Goal: Check status: Check status

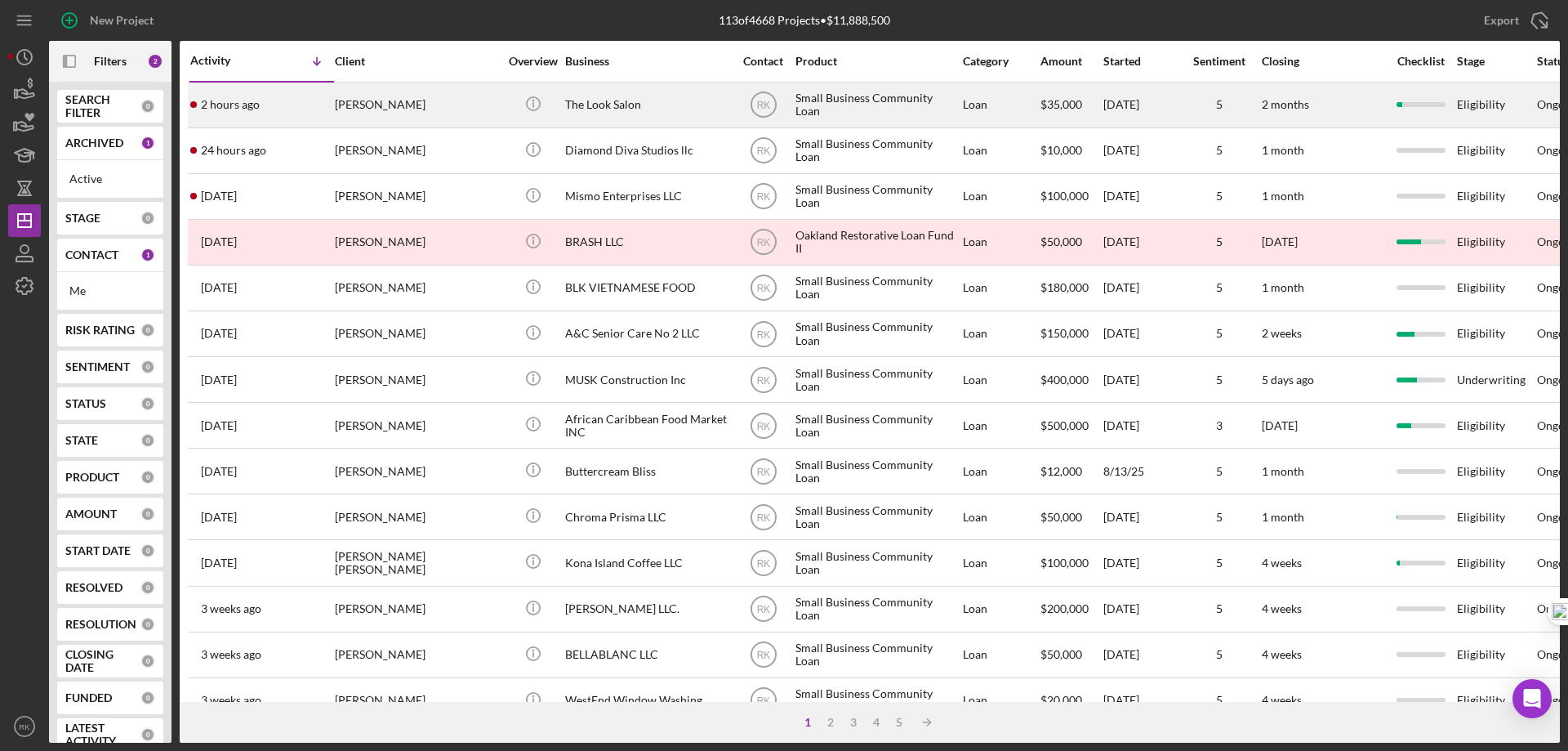
click at [372, 109] on div "[PERSON_NAME]" at bounding box center [416, 104] width 163 height 43
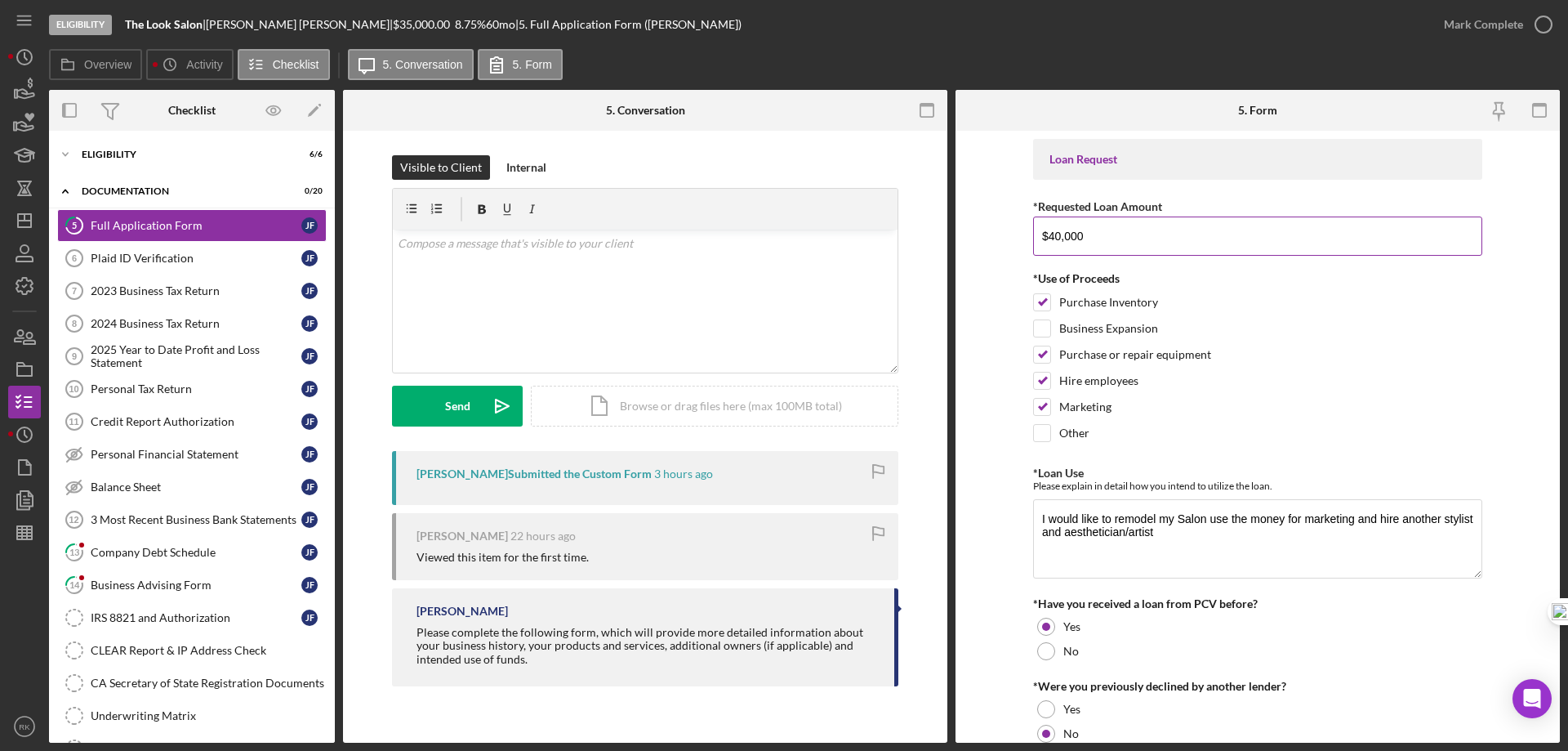
drag, startPoint x: 1083, startPoint y: 234, endPoint x: 1045, endPoint y: 243, distance: 39.1
click at [1045, 243] on input "$40,000" at bounding box center [1257, 236] width 449 height 39
type input "$35,000"
click at [1497, 371] on form "Loan Request *Requested Loan Amount $35,000 *Use of Proceeds Purchase Inventory…" at bounding box center [1257, 436] width 604 height 612
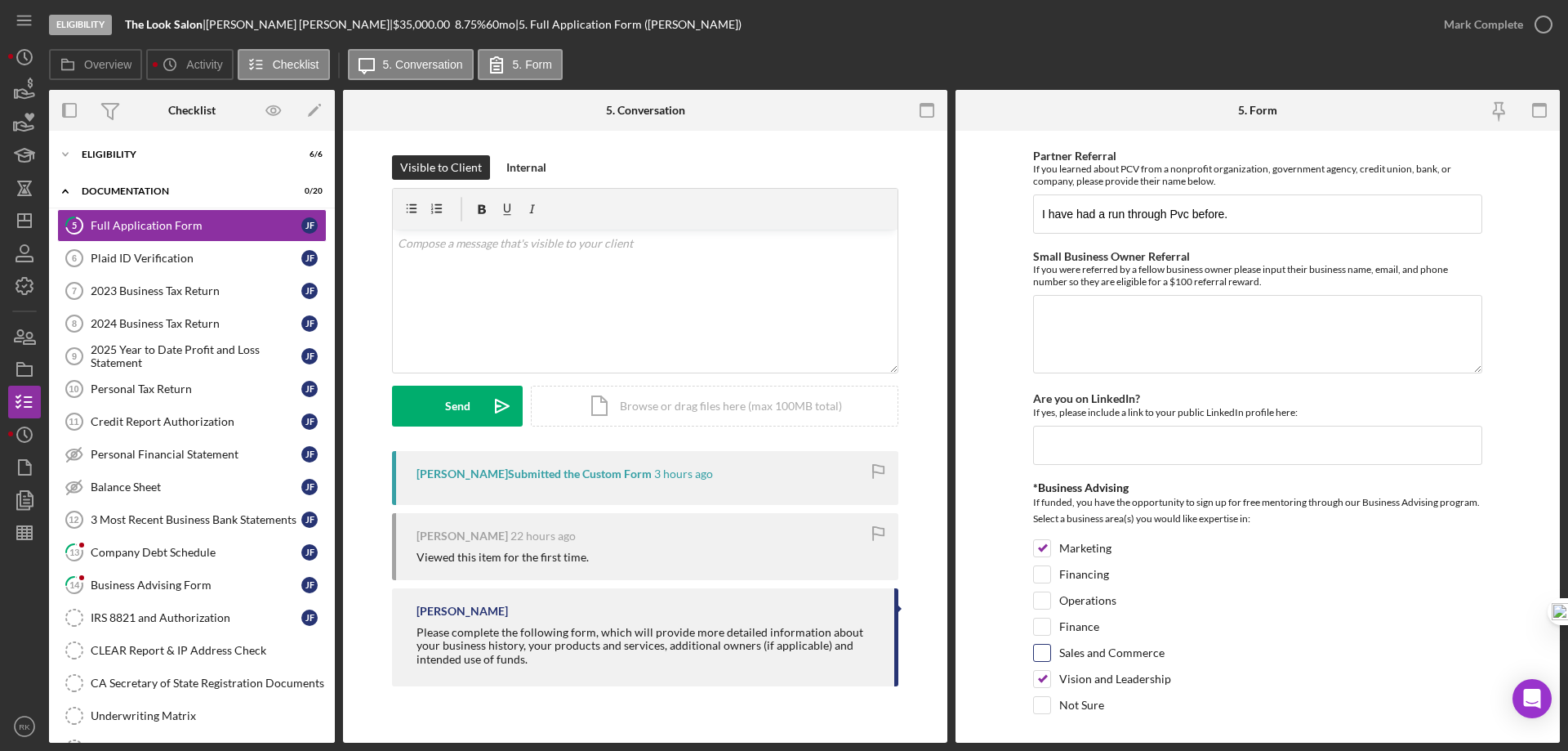
scroll to position [2124, 0]
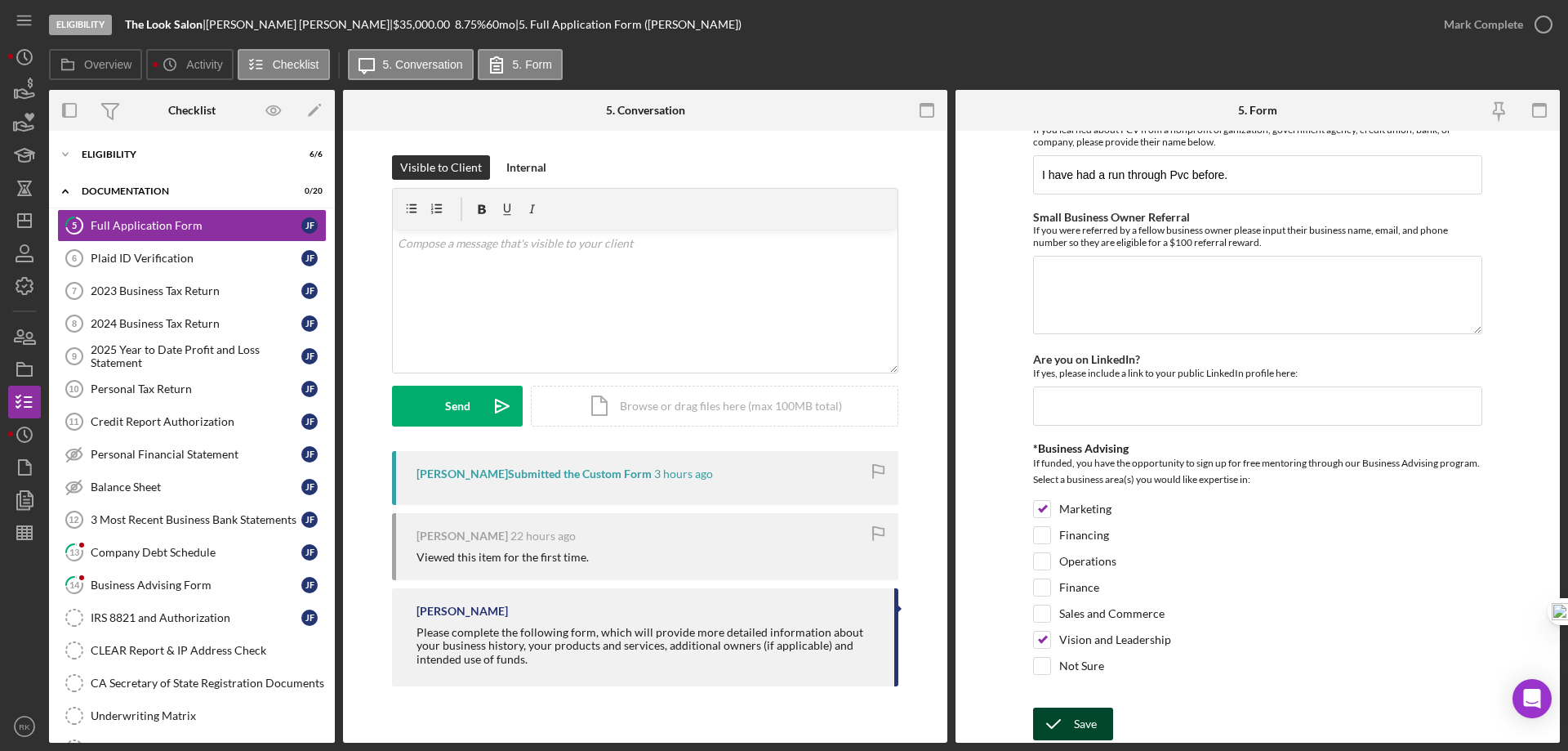
click at [1086, 729] on div "Save" at bounding box center [1085, 723] width 23 height 33
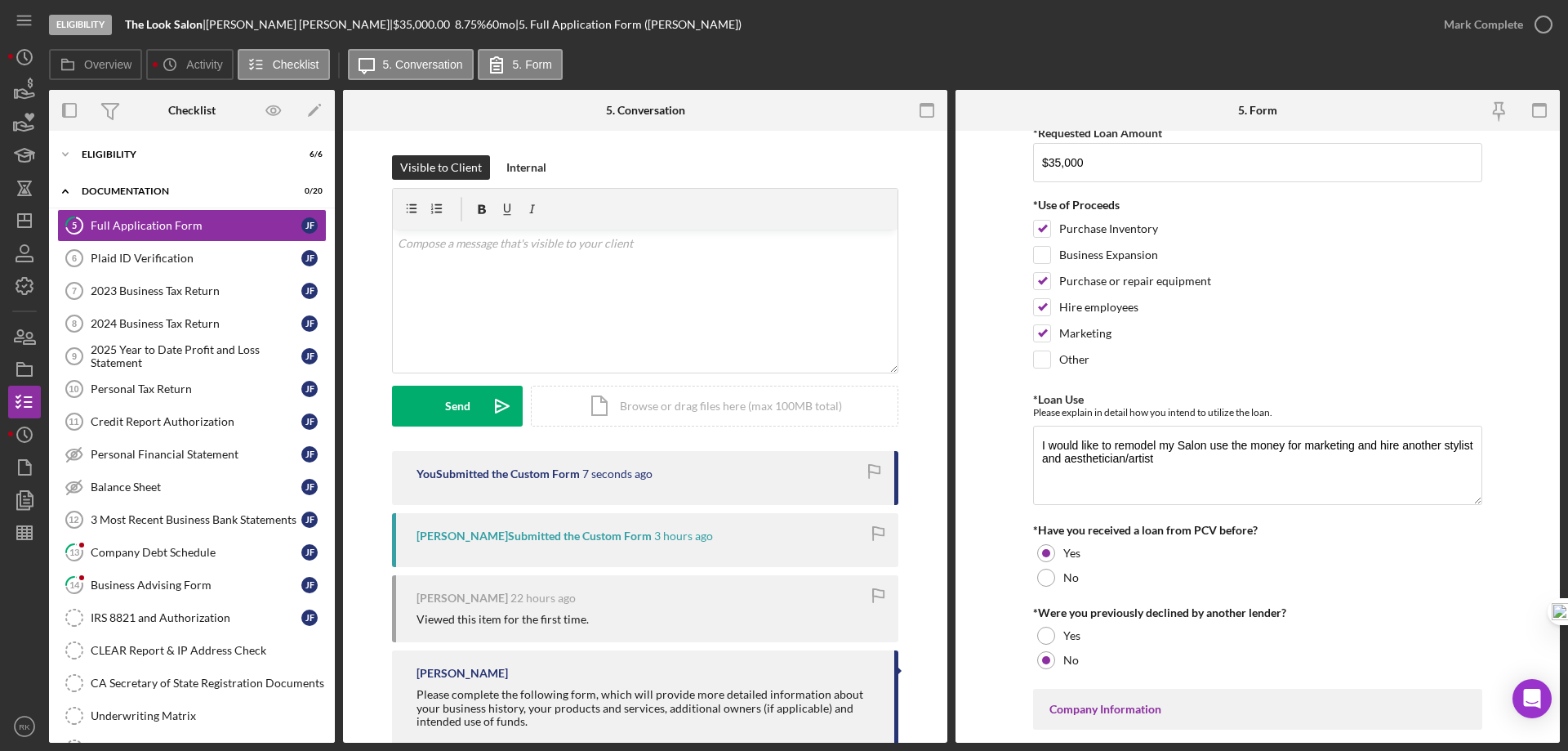
scroll to position [0, 0]
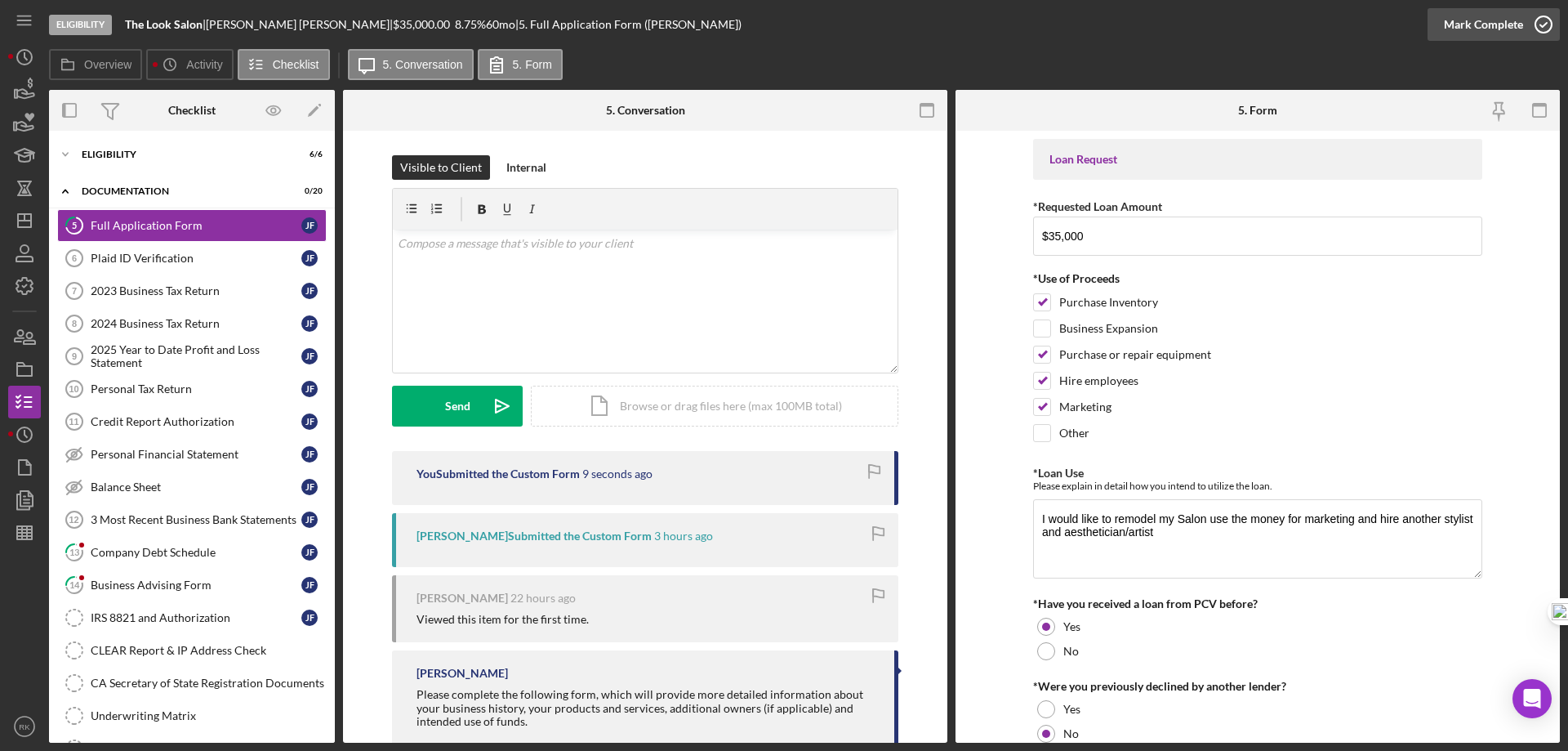
click at [1542, 25] on icon "button" at bounding box center [1544, 25] width 41 height 41
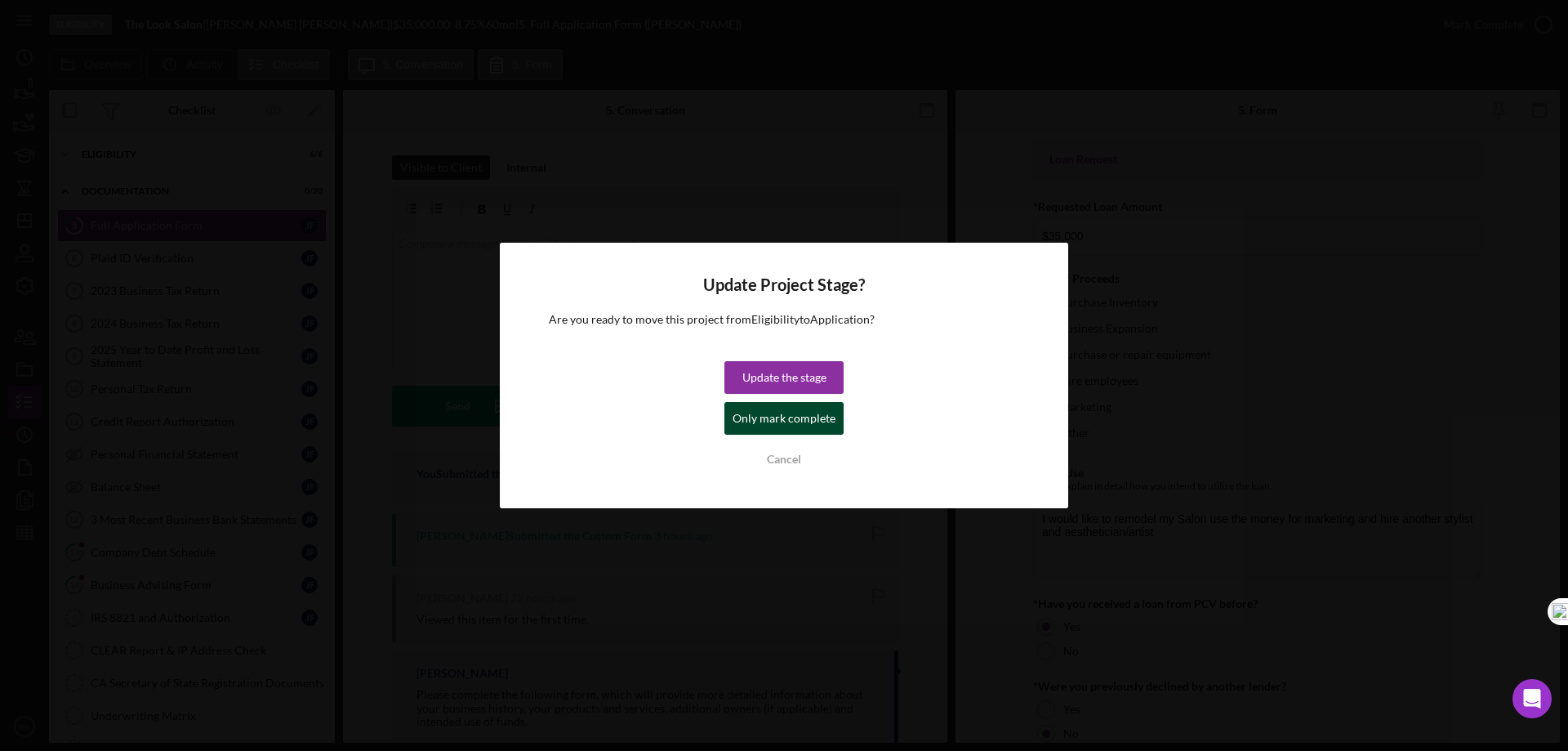
click at [779, 426] on div "Only mark complete" at bounding box center [784, 418] width 103 height 33
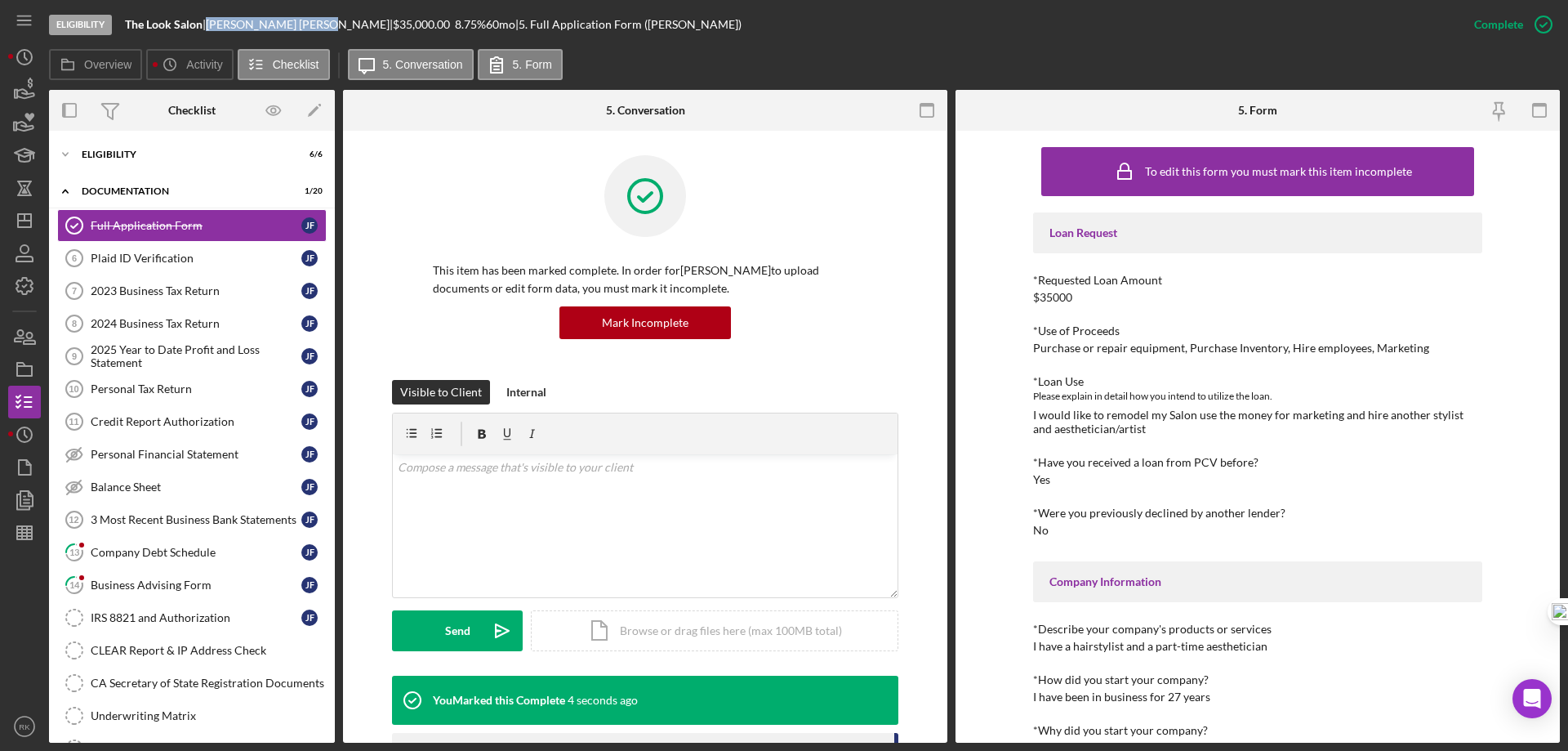
drag, startPoint x: 216, startPoint y: 20, endPoint x: 289, endPoint y: 24, distance: 73.1
click at [289, 24] on div "[PERSON_NAME] |" at bounding box center [300, 24] width 187 height 13
copy div "[PERSON_NAME]"
click at [133, 260] on div "Plaid ID Verification" at bounding box center [196, 258] width 211 height 13
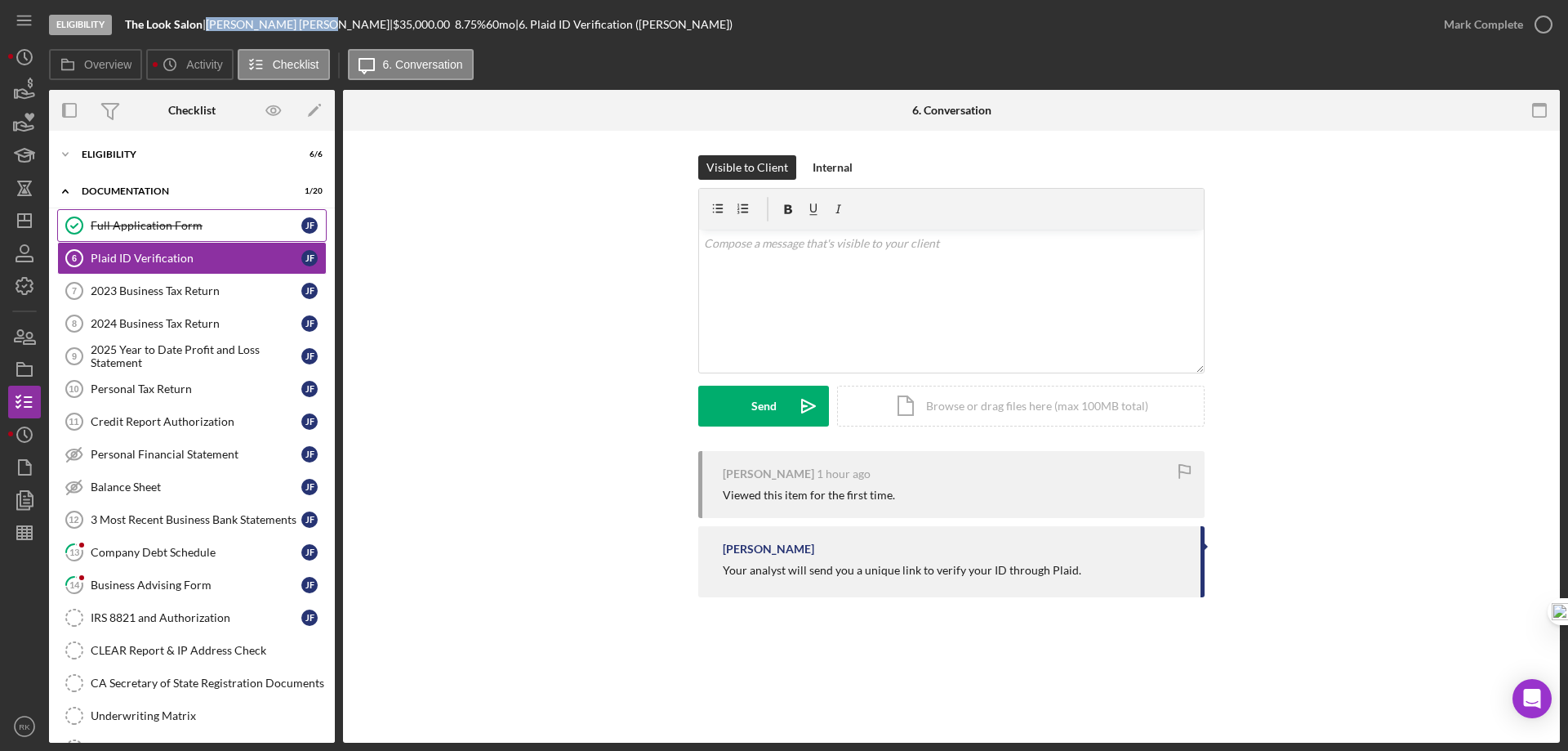
click at [135, 233] on link "Full Application Form Full Application Form [PERSON_NAME]" at bounding box center [192, 225] width 270 height 33
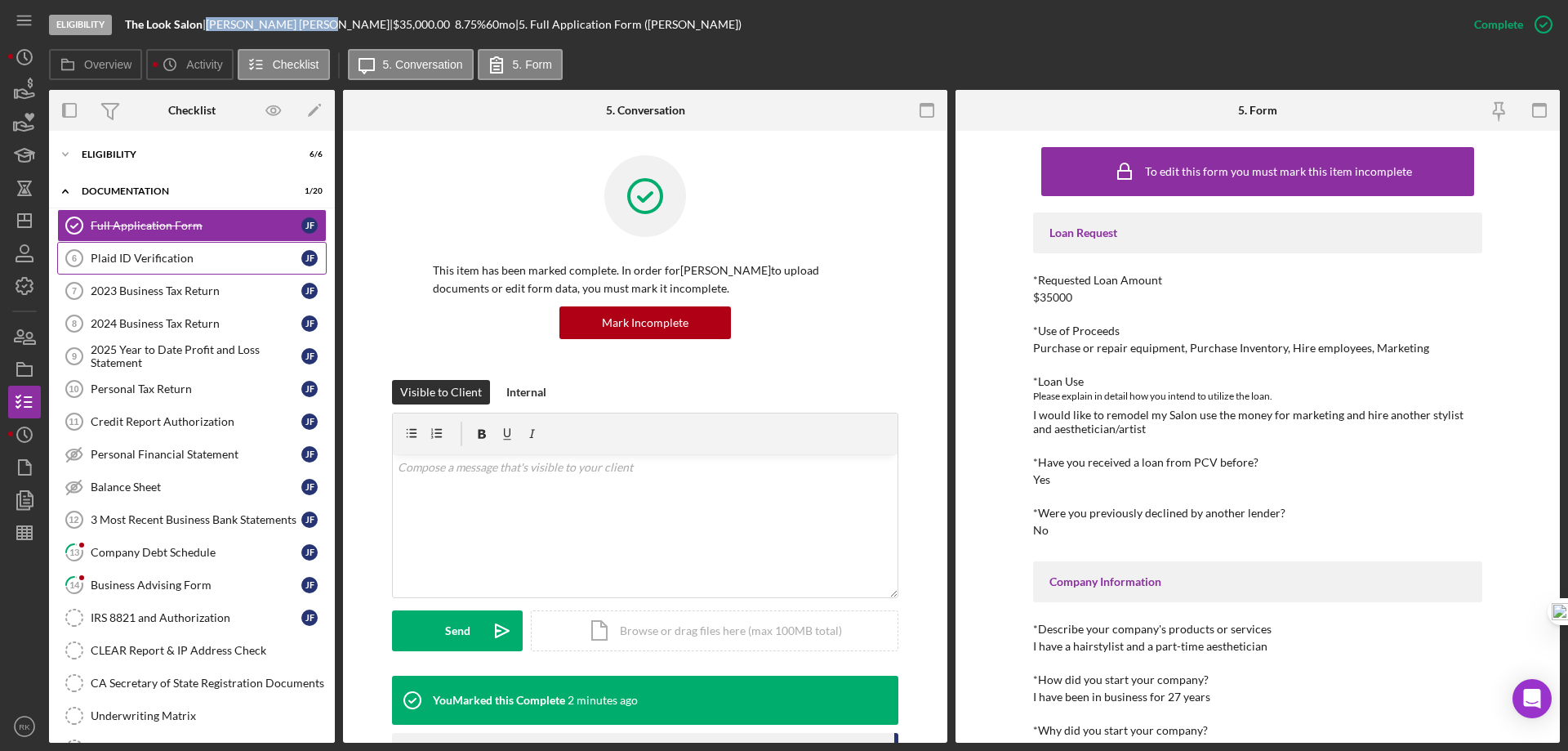
click at [165, 260] on div "Plaid ID Verification" at bounding box center [196, 258] width 211 height 13
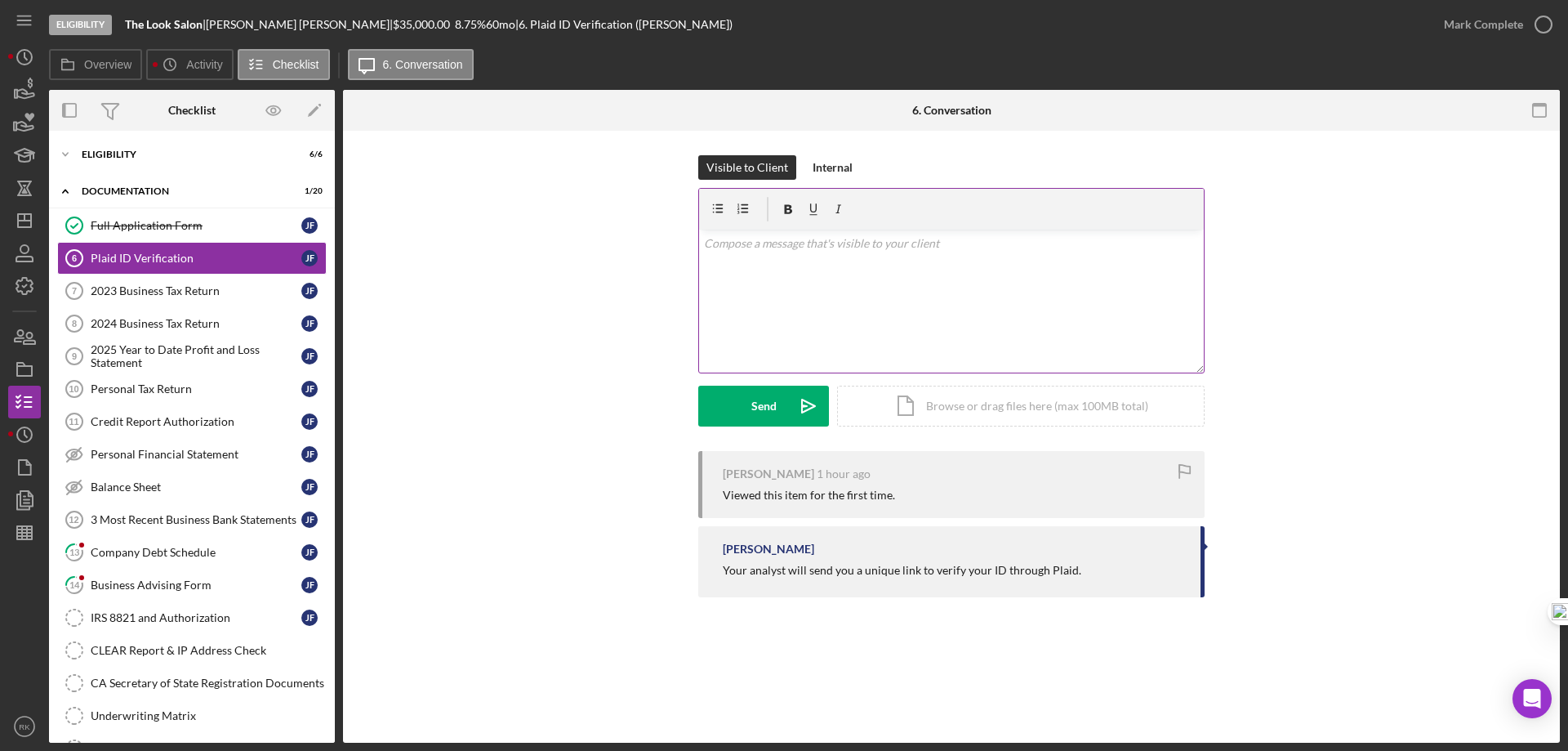
click at [761, 267] on div "v Color teal Color pink Remove color Add row above Add row below Add column bef…" at bounding box center [950, 301] width 504 height 143
click at [774, 413] on div "Send" at bounding box center [764, 406] width 25 height 41
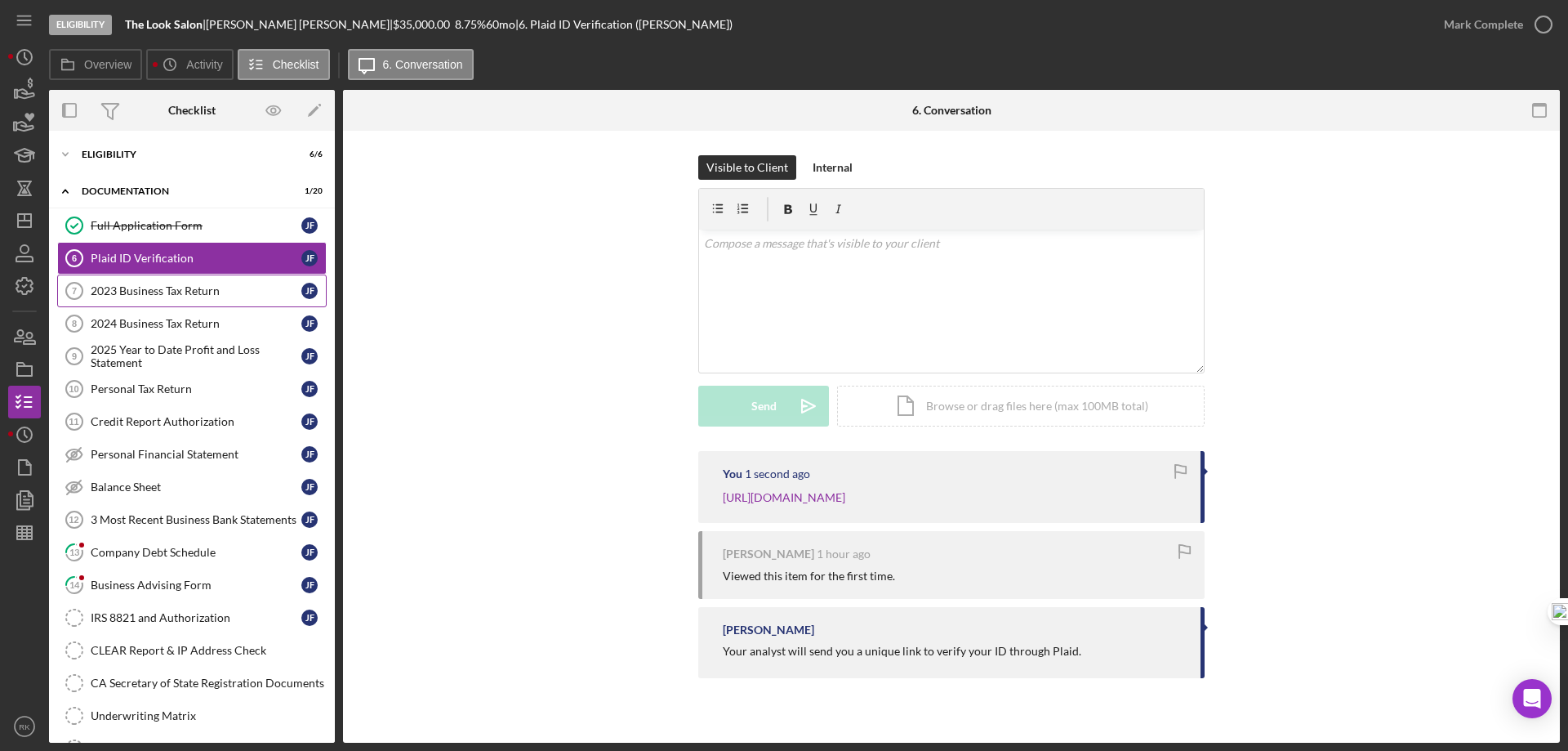
click at [195, 289] on div "2023 Business Tax Return" at bounding box center [196, 290] width 211 height 13
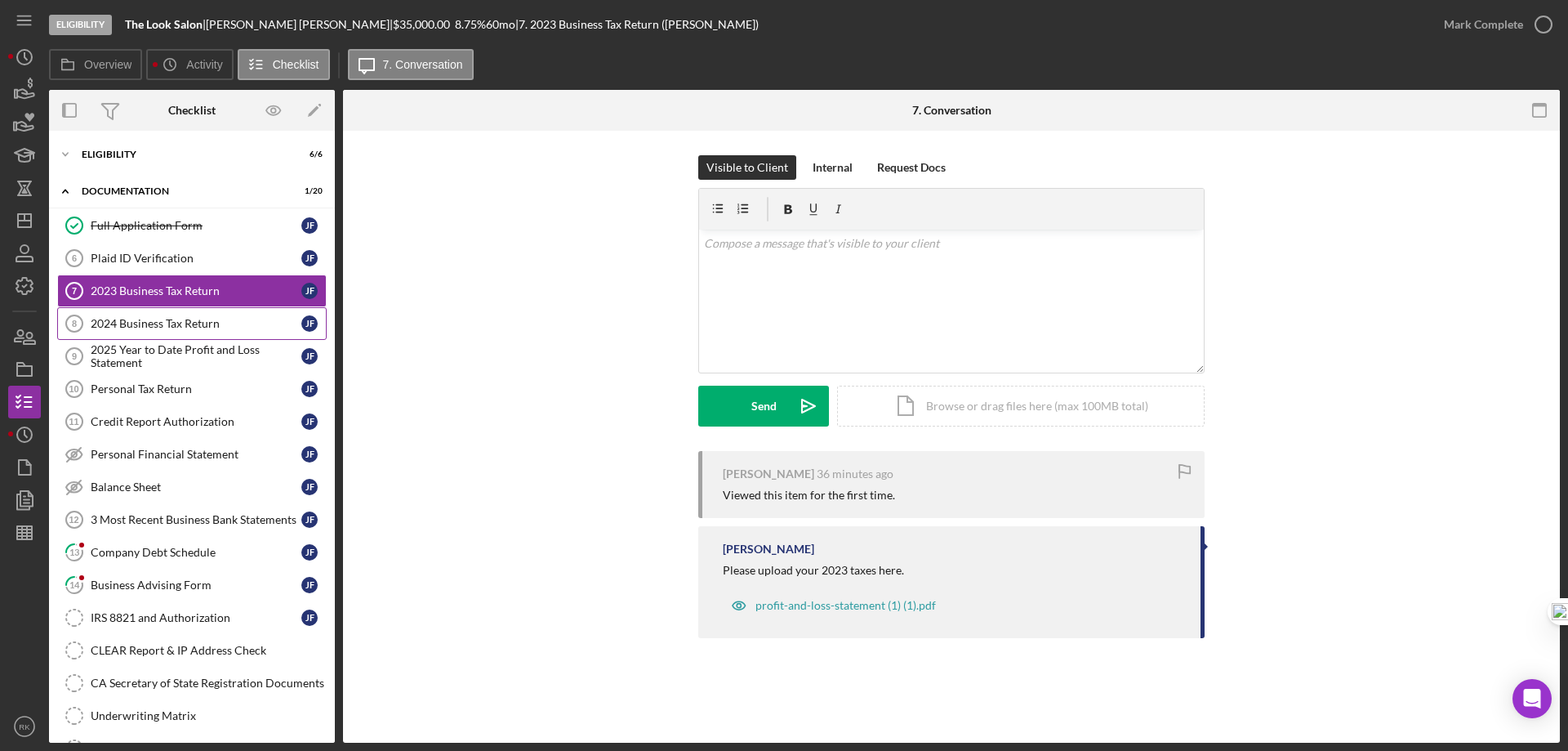
click at [187, 336] on link "2024 Business Tax Return 8 2024 Business Tax Return [PERSON_NAME]" at bounding box center [192, 323] width 270 height 33
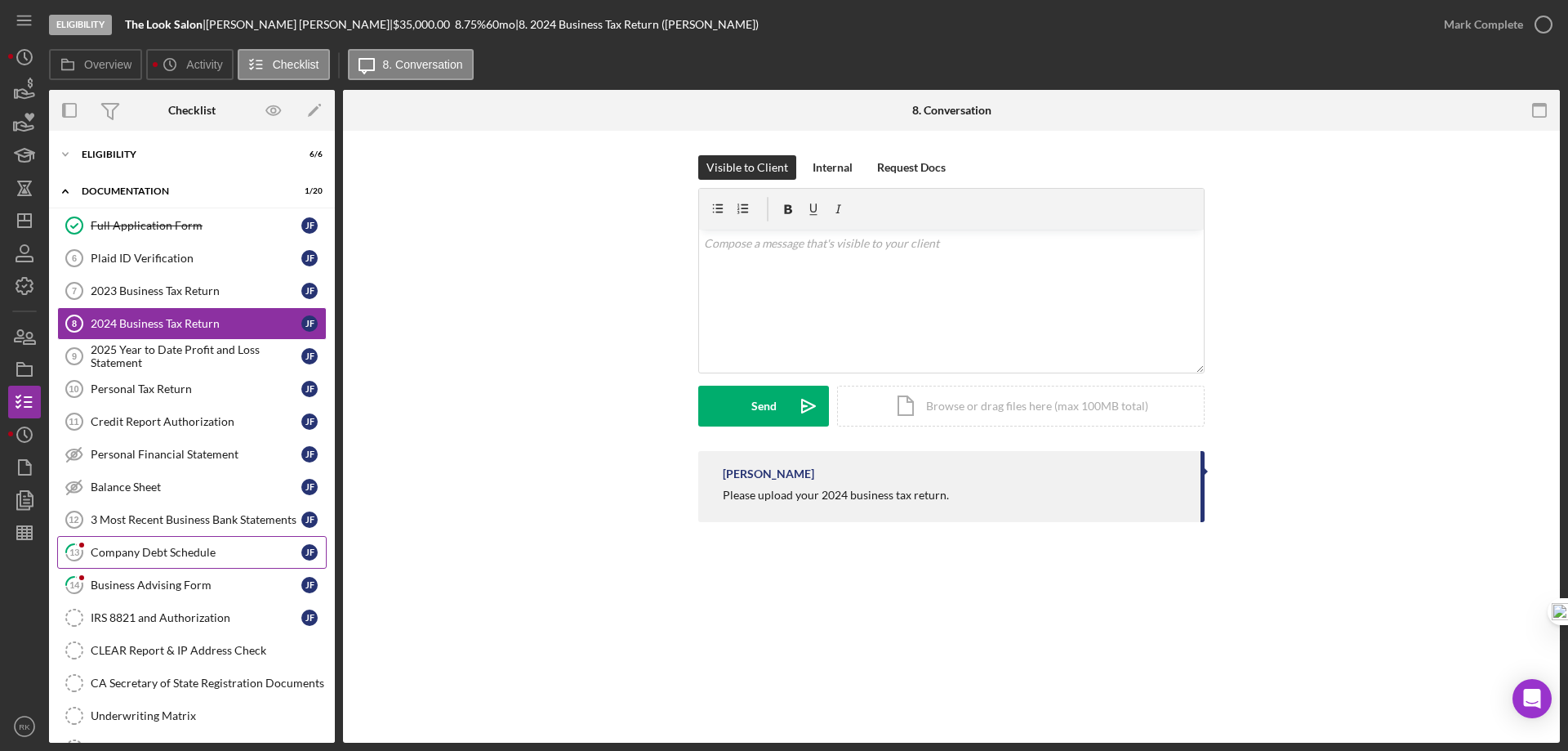
click at [165, 542] on link "13 Company Debt Schedule [PERSON_NAME]" at bounding box center [192, 552] width 270 height 33
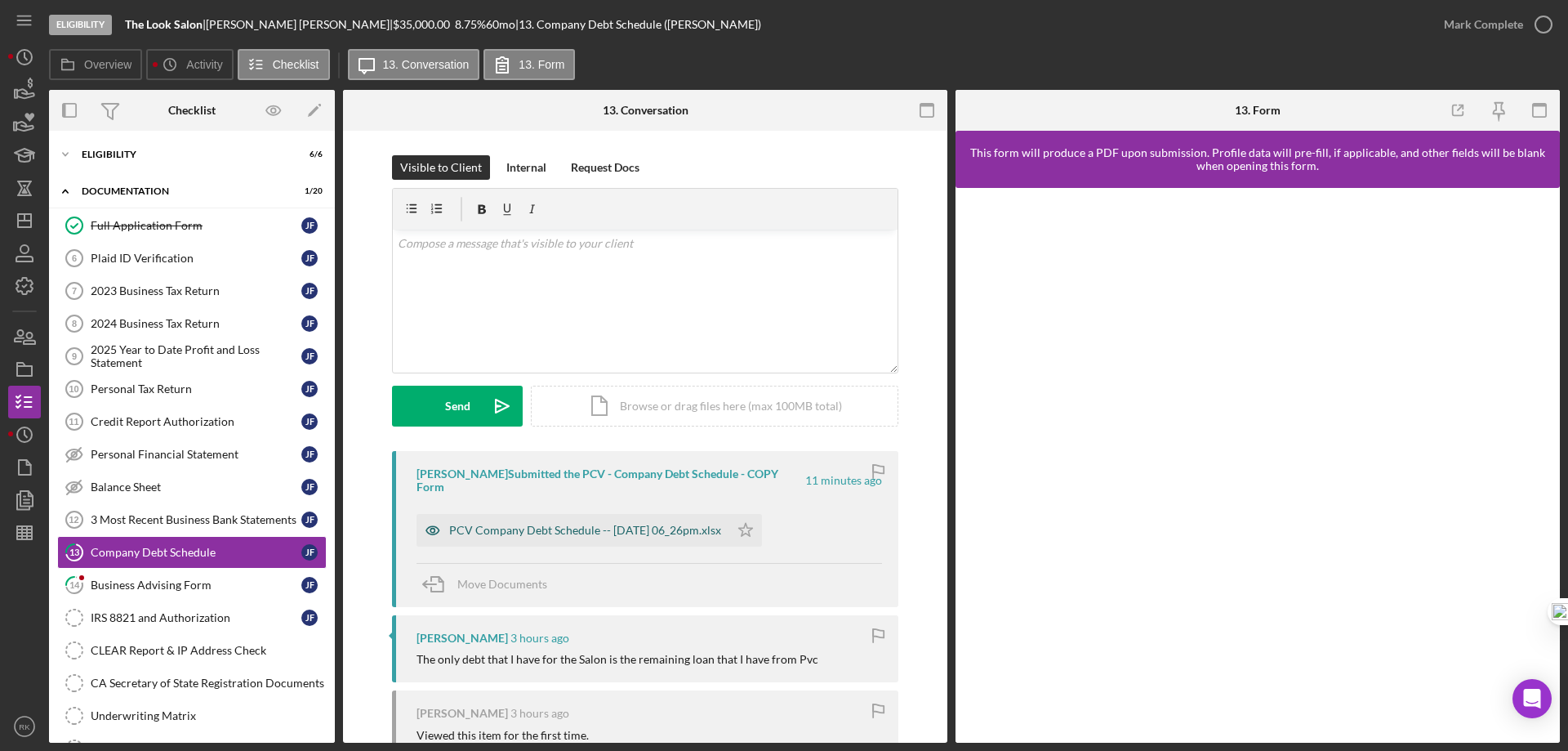
click at [601, 524] on div "PCV Company Debt Schedule -- [DATE] 06_26pm.xlsx" at bounding box center [585, 530] width 272 height 13
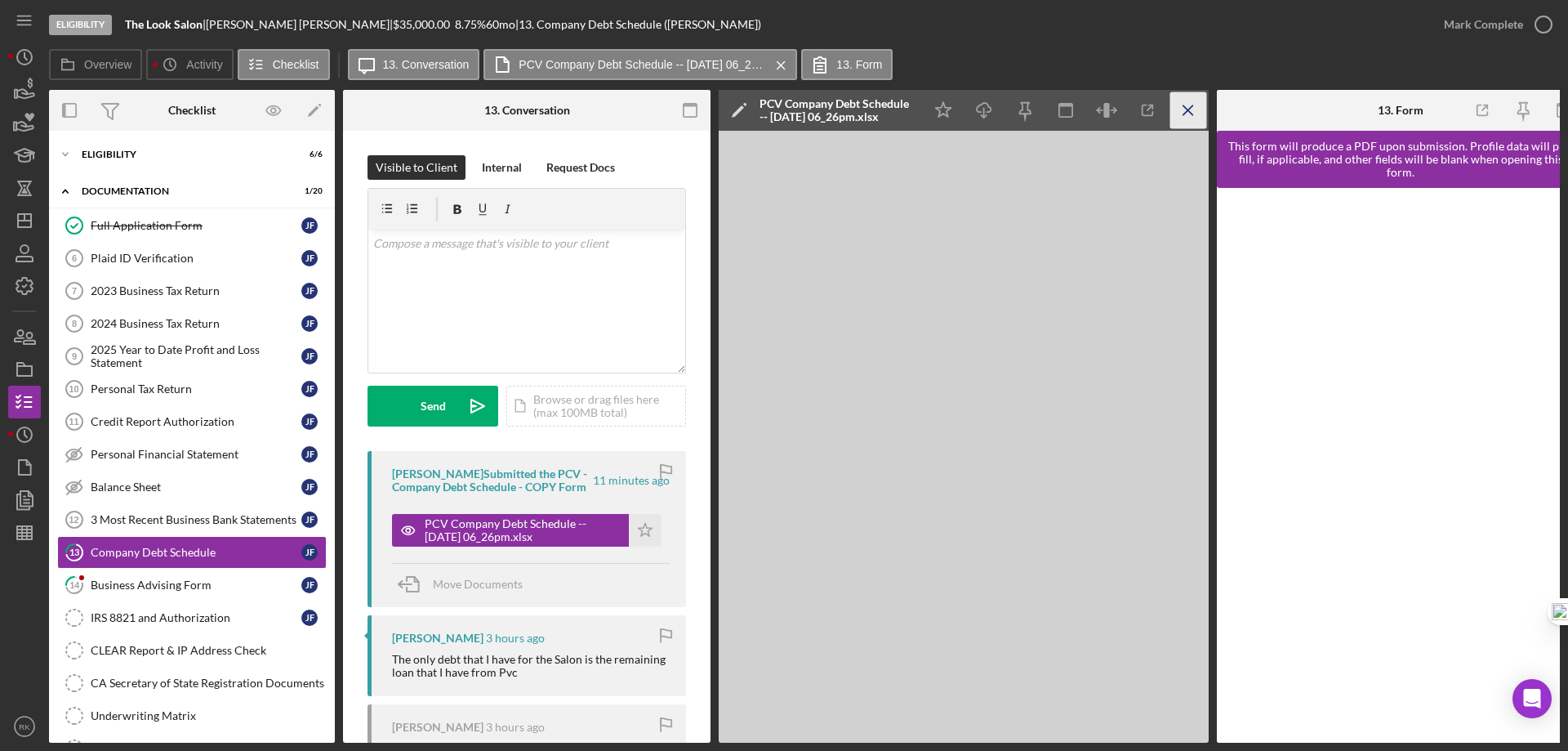
click at [1196, 120] on icon "Icon/Menu Close" at bounding box center [1188, 110] width 37 height 37
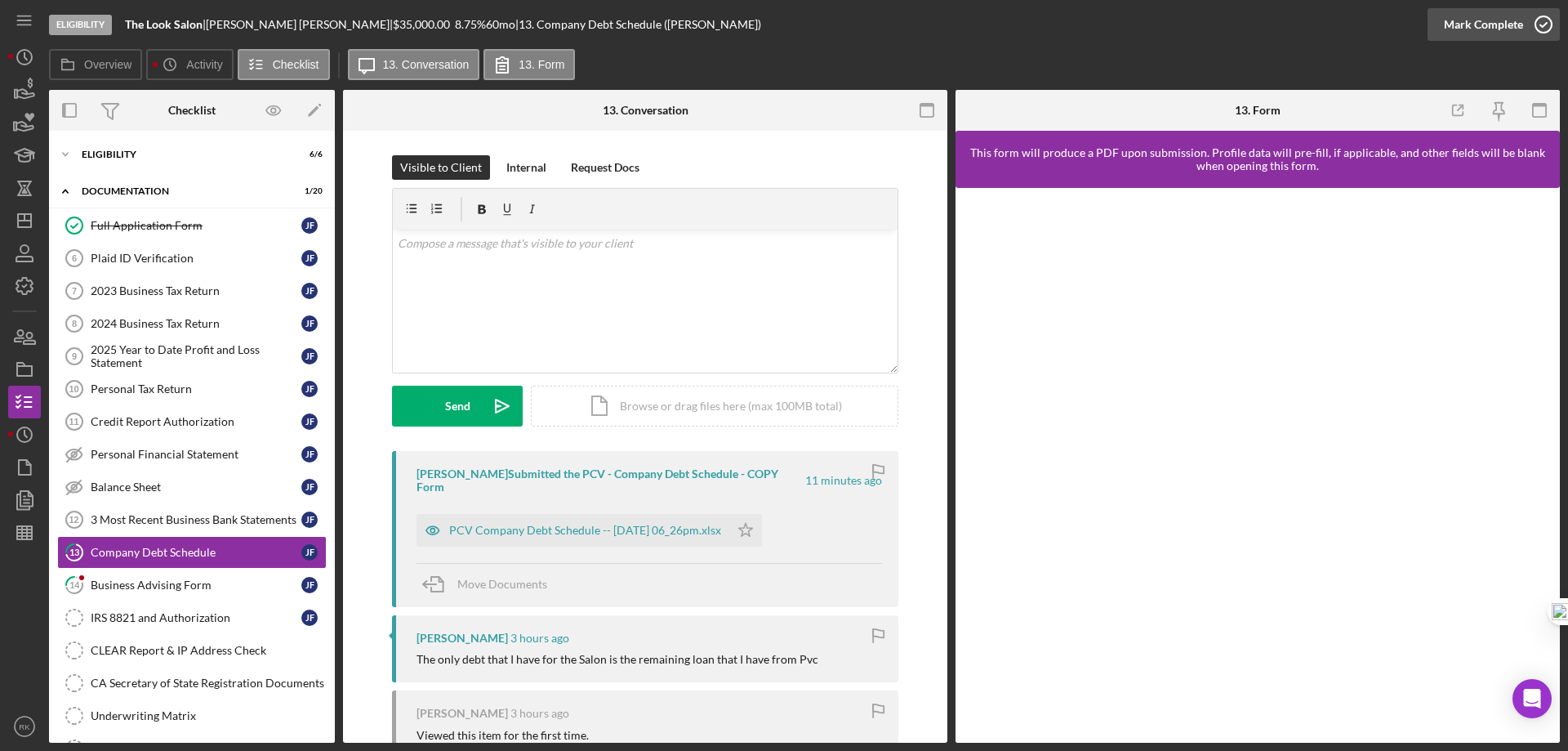
click at [1539, 23] on icon "button" at bounding box center [1544, 25] width 41 height 41
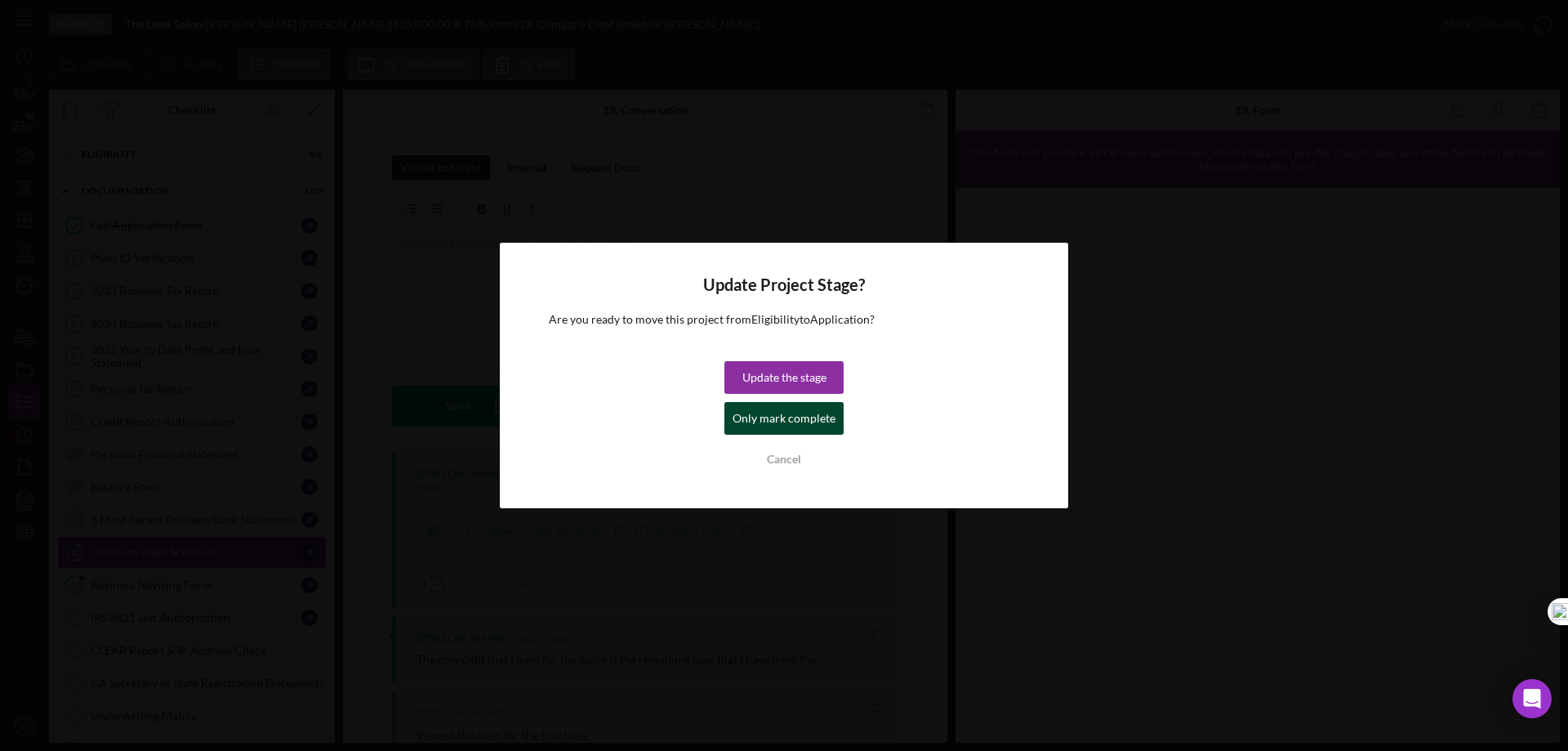
click at [769, 420] on div "Only mark complete" at bounding box center [784, 418] width 103 height 33
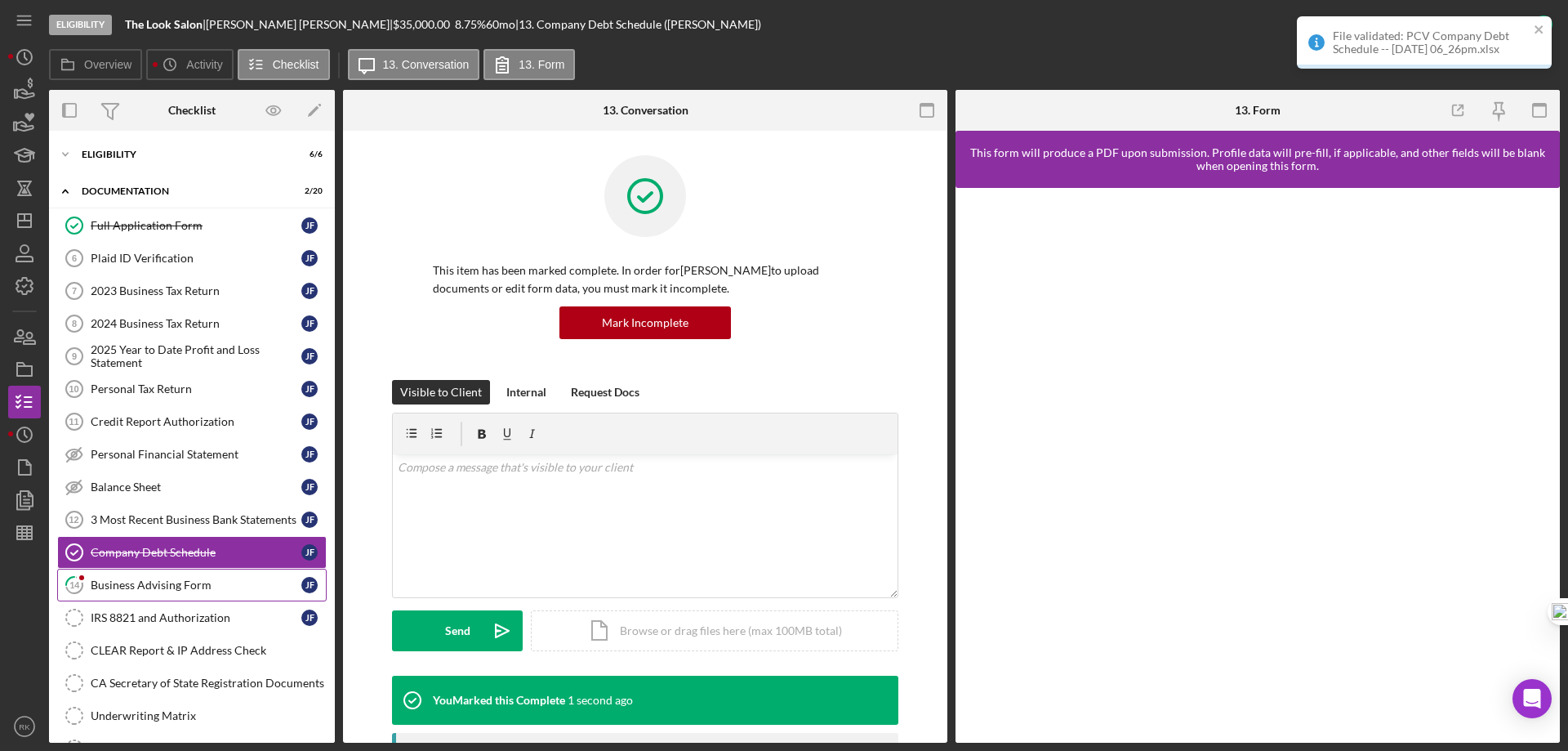
click at [170, 578] on link "14 Business Advising Form [PERSON_NAME]" at bounding box center [192, 585] width 270 height 33
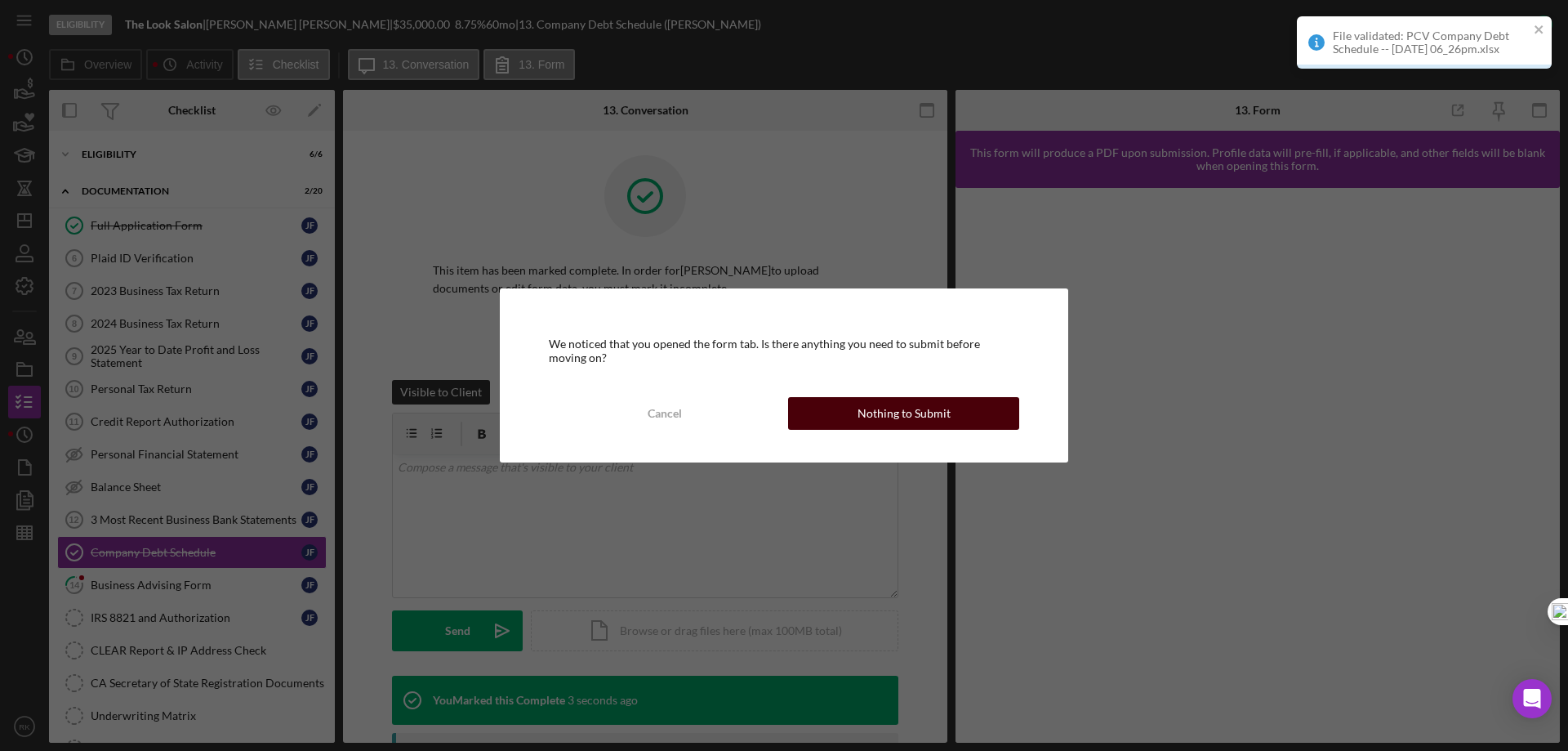
click at [860, 406] on div "Nothing to Submit" at bounding box center [904, 413] width 93 height 33
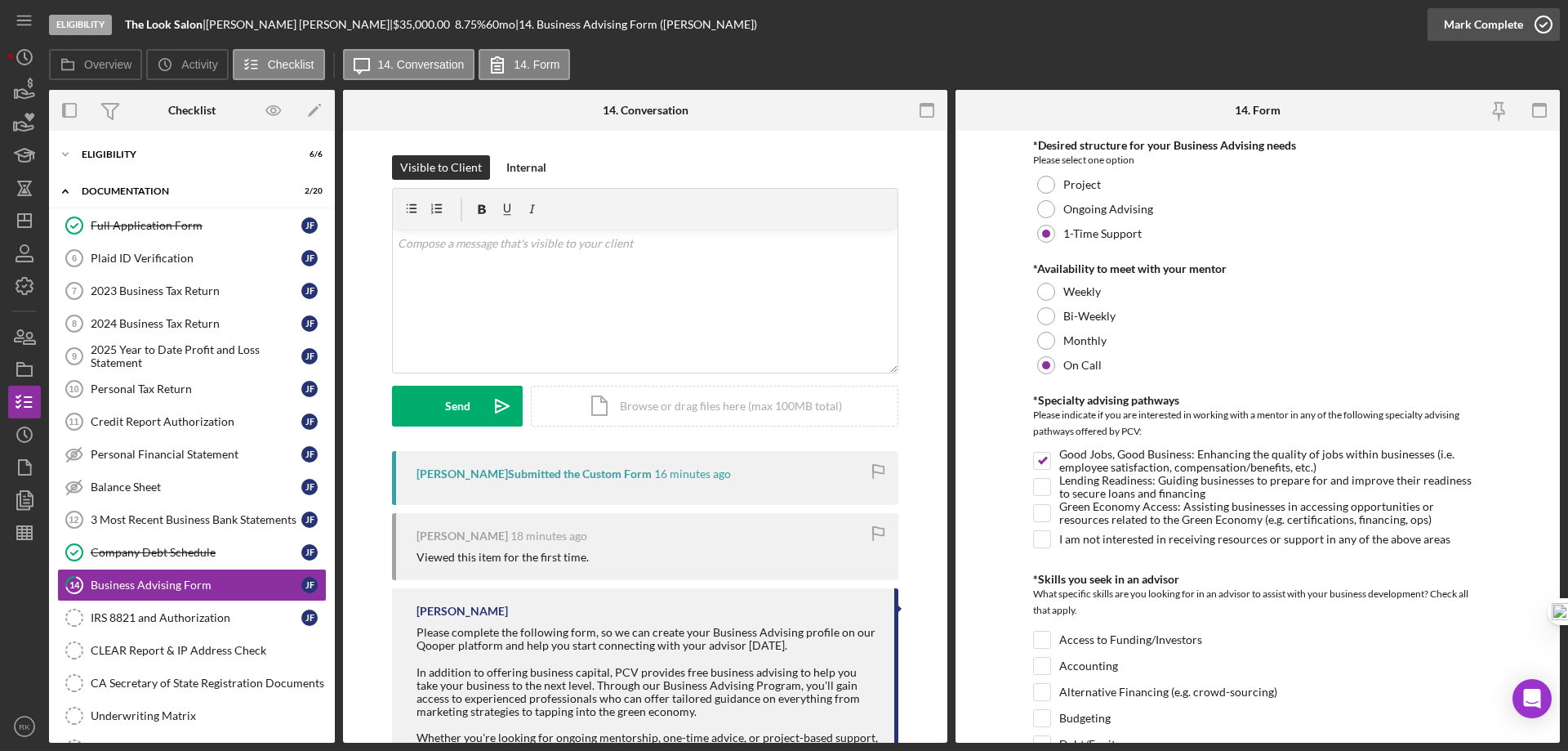
click at [1544, 26] on icon "button" at bounding box center [1544, 25] width 41 height 41
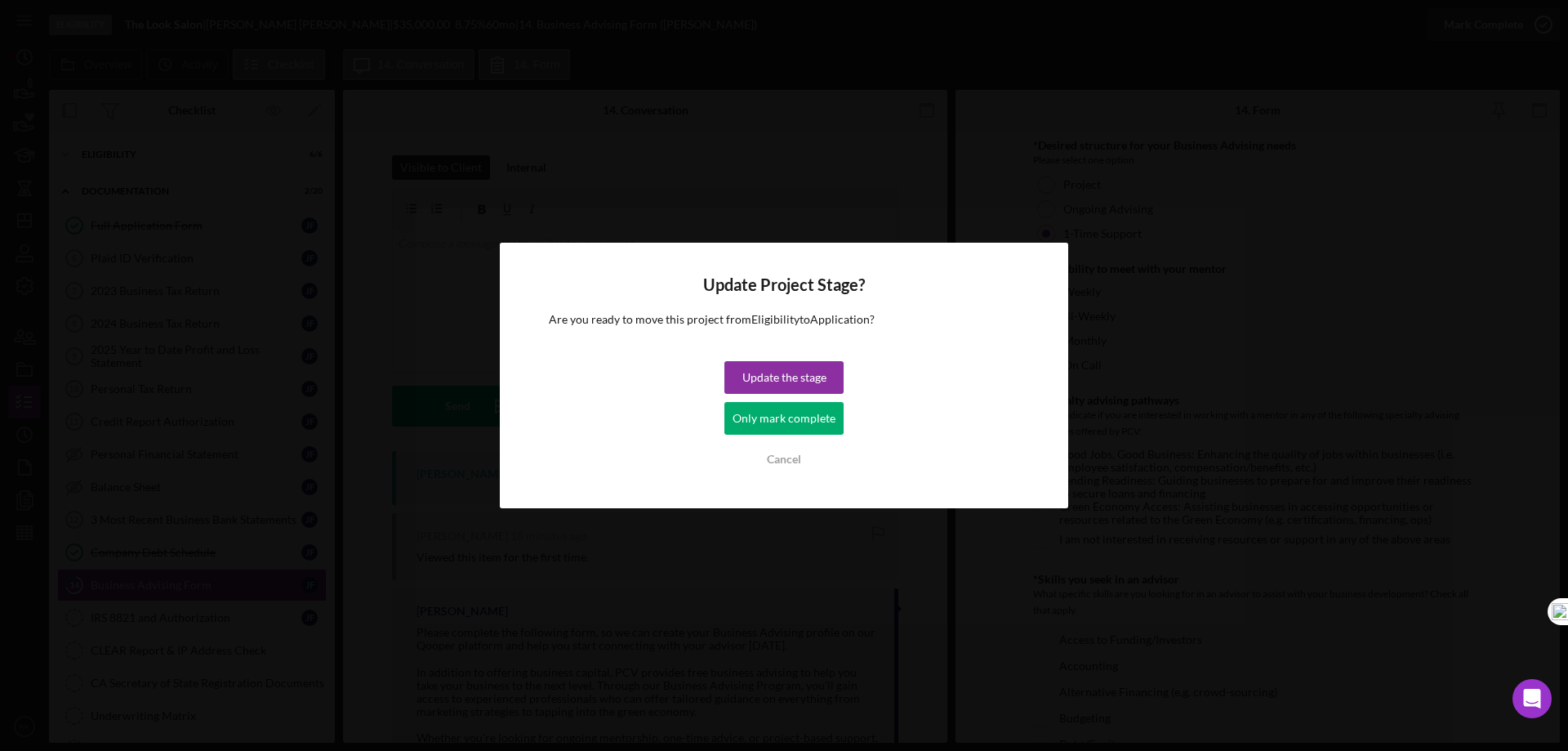
click at [811, 418] on div "Only mark complete" at bounding box center [784, 418] width 103 height 33
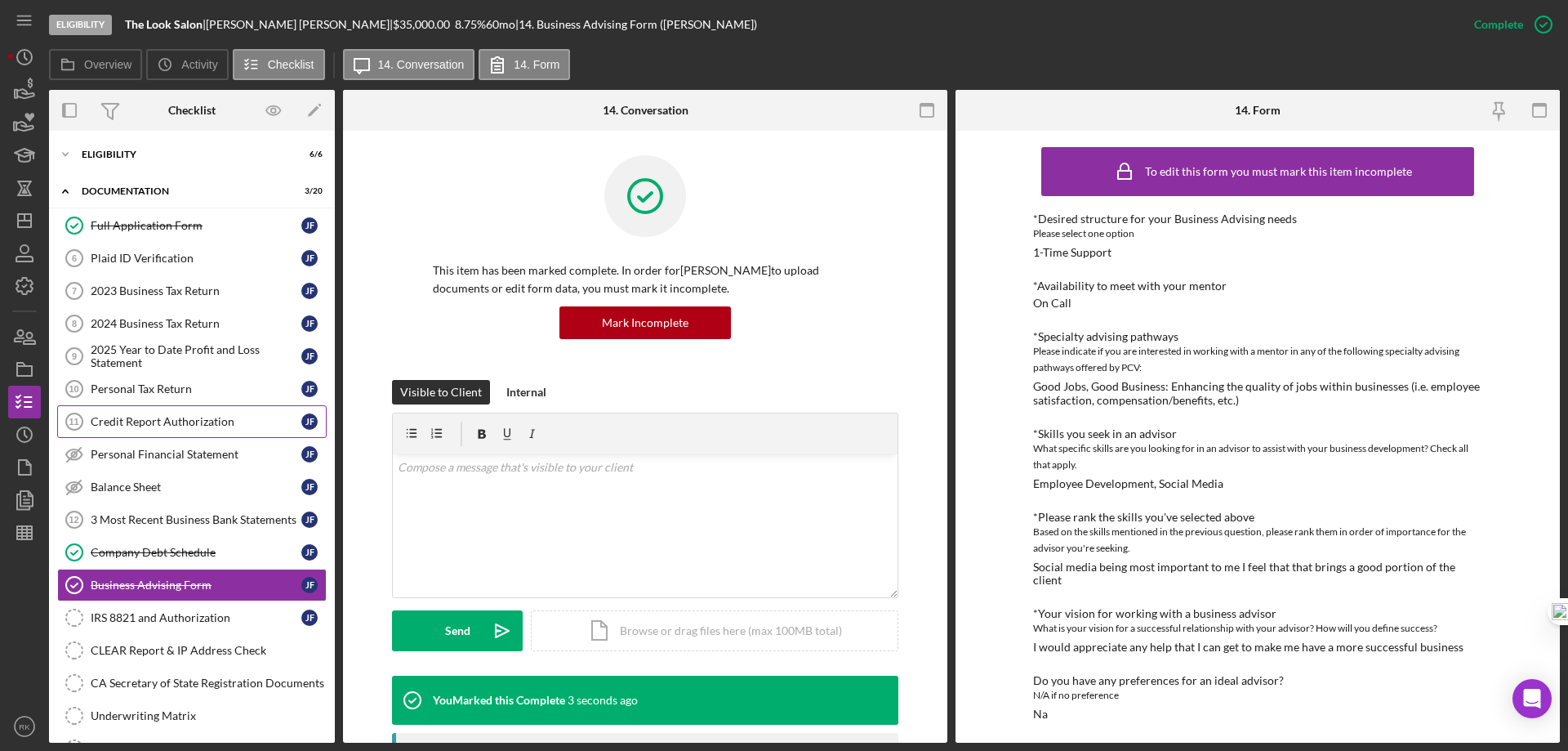
click at [131, 413] on link "Credit Report Authorization 11 Credit Report Authorization [PERSON_NAME]" at bounding box center [192, 421] width 270 height 33
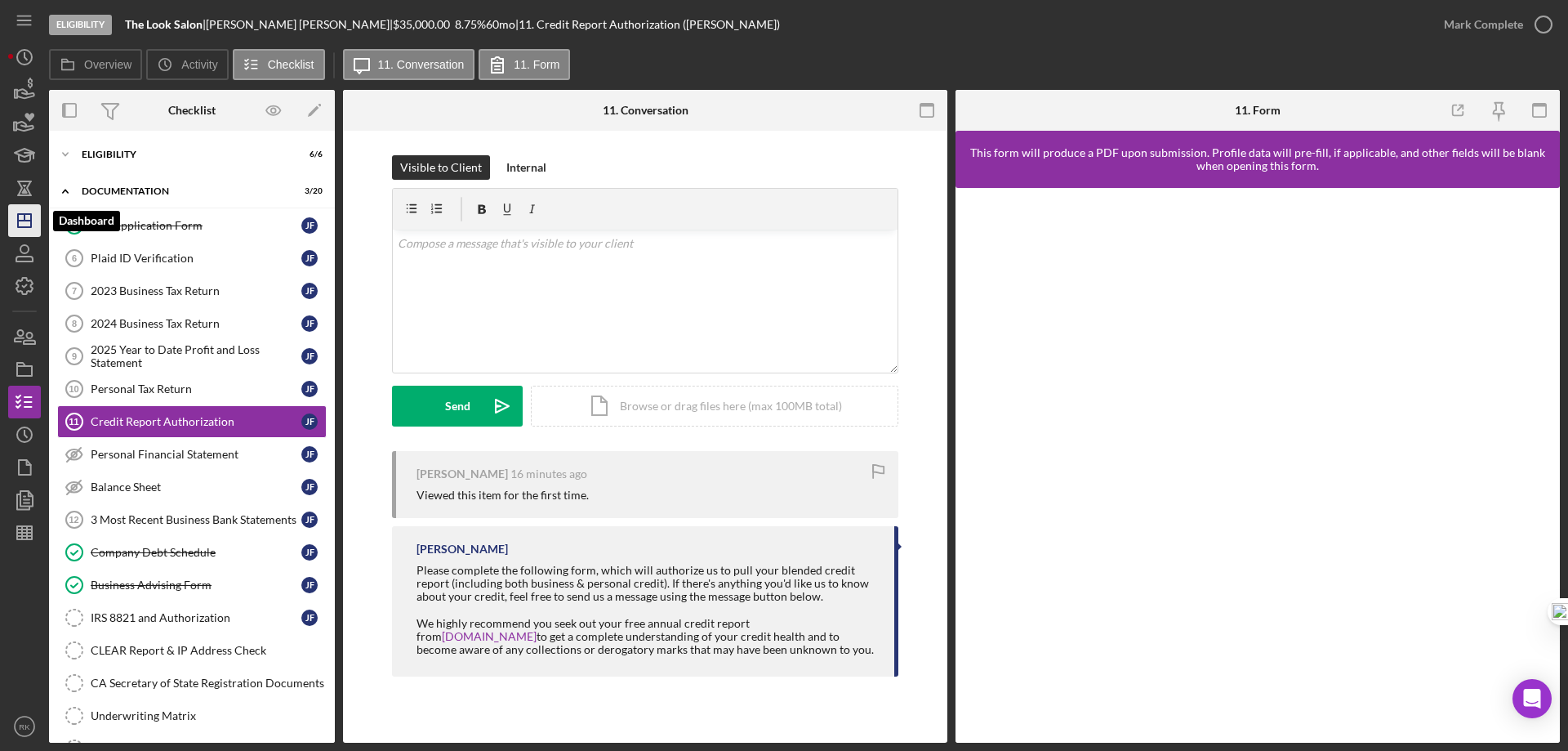
click at [16, 216] on icon "Icon/Dashboard" at bounding box center [25, 221] width 41 height 41
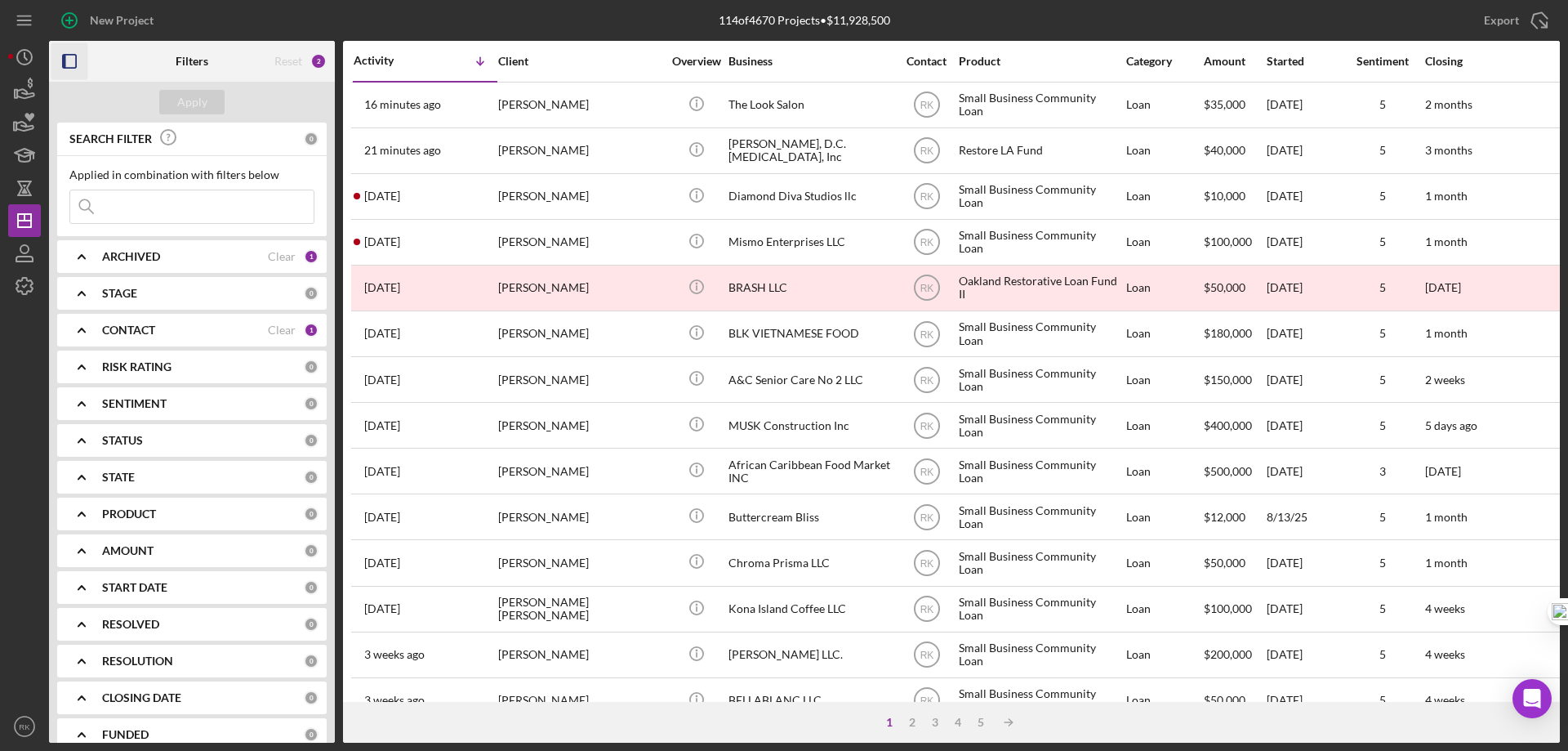
drag, startPoint x: 72, startPoint y: 66, endPoint x: 83, endPoint y: 121, distance: 56.1
click at [72, 66] on icon "button" at bounding box center [70, 61] width 37 height 37
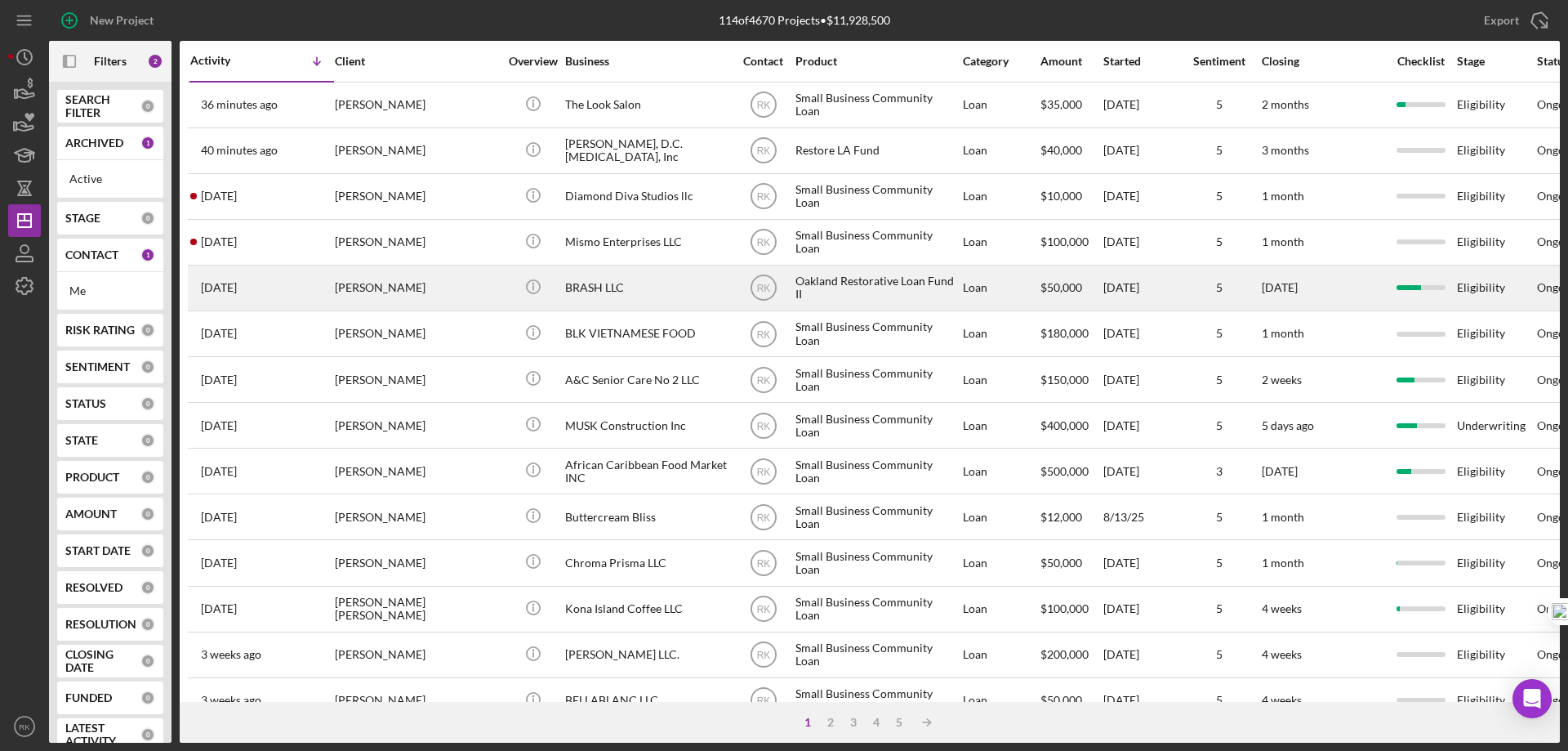
click at [582, 289] on div "BRASH LLC" at bounding box center [646, 288] width 163 height 43
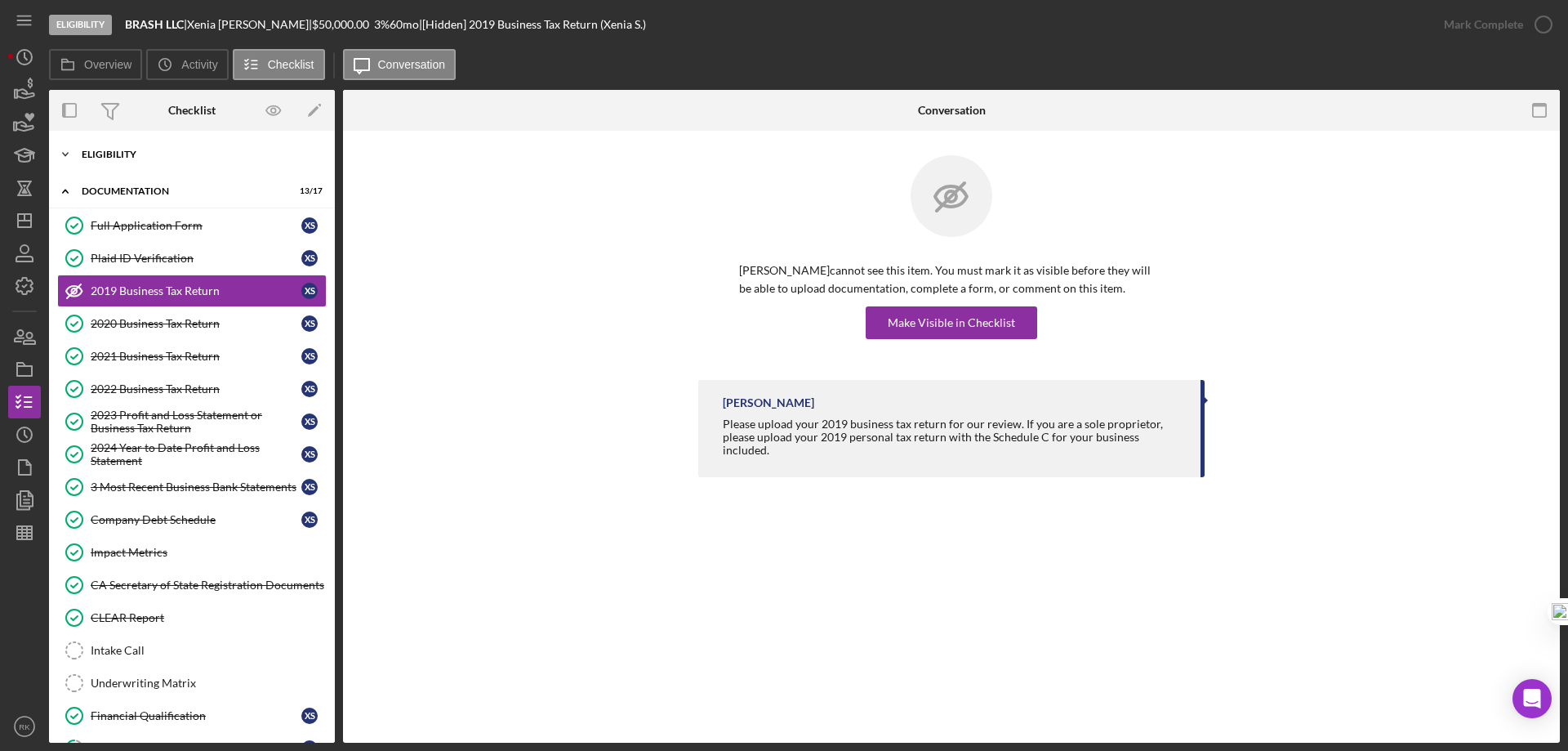
click at [84, 158] on div "Eligibility" at bounding box center [198, 154] width 233 height 10
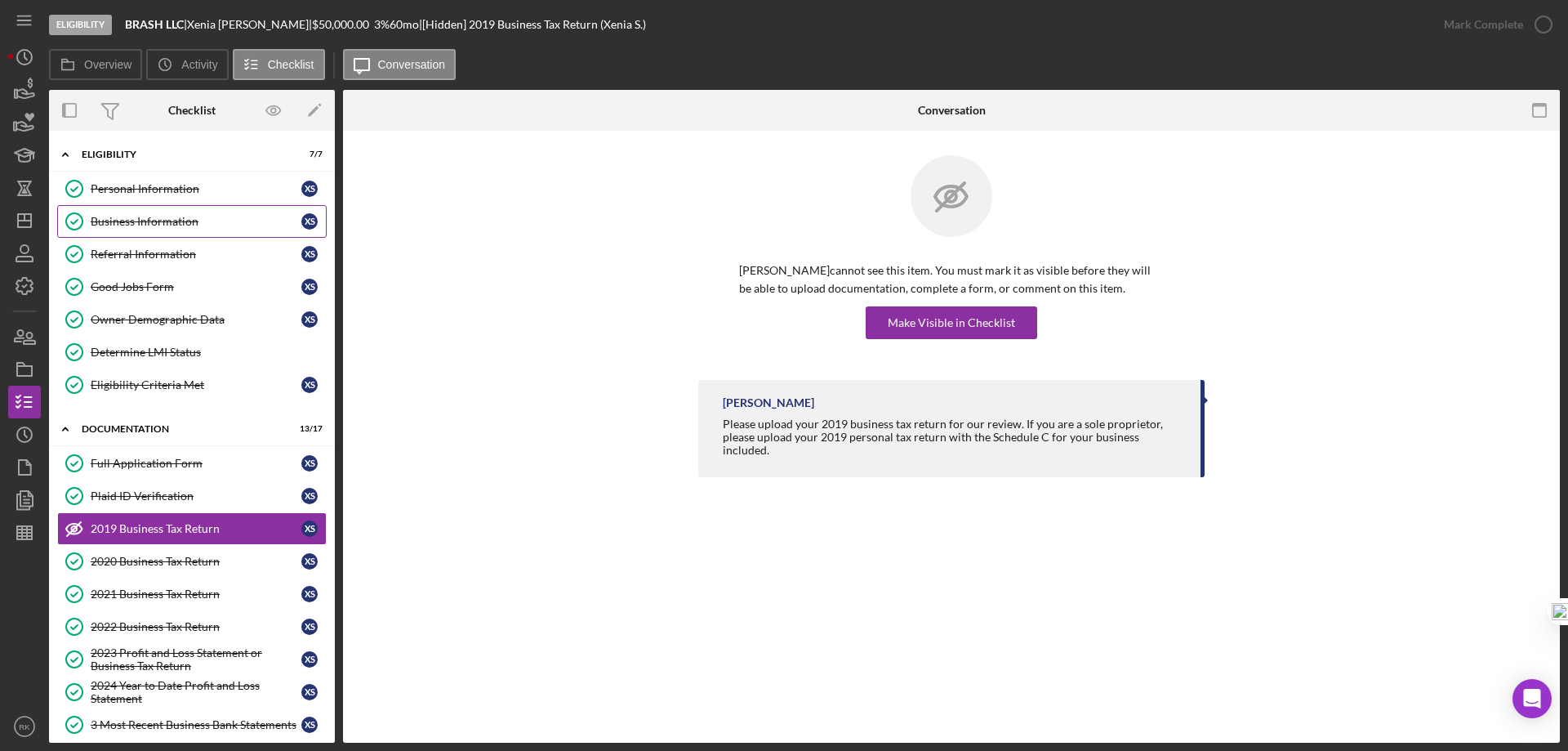
click at [120, 228] on div "Business Information" at bounding box center [196, 221] width 211 height 13
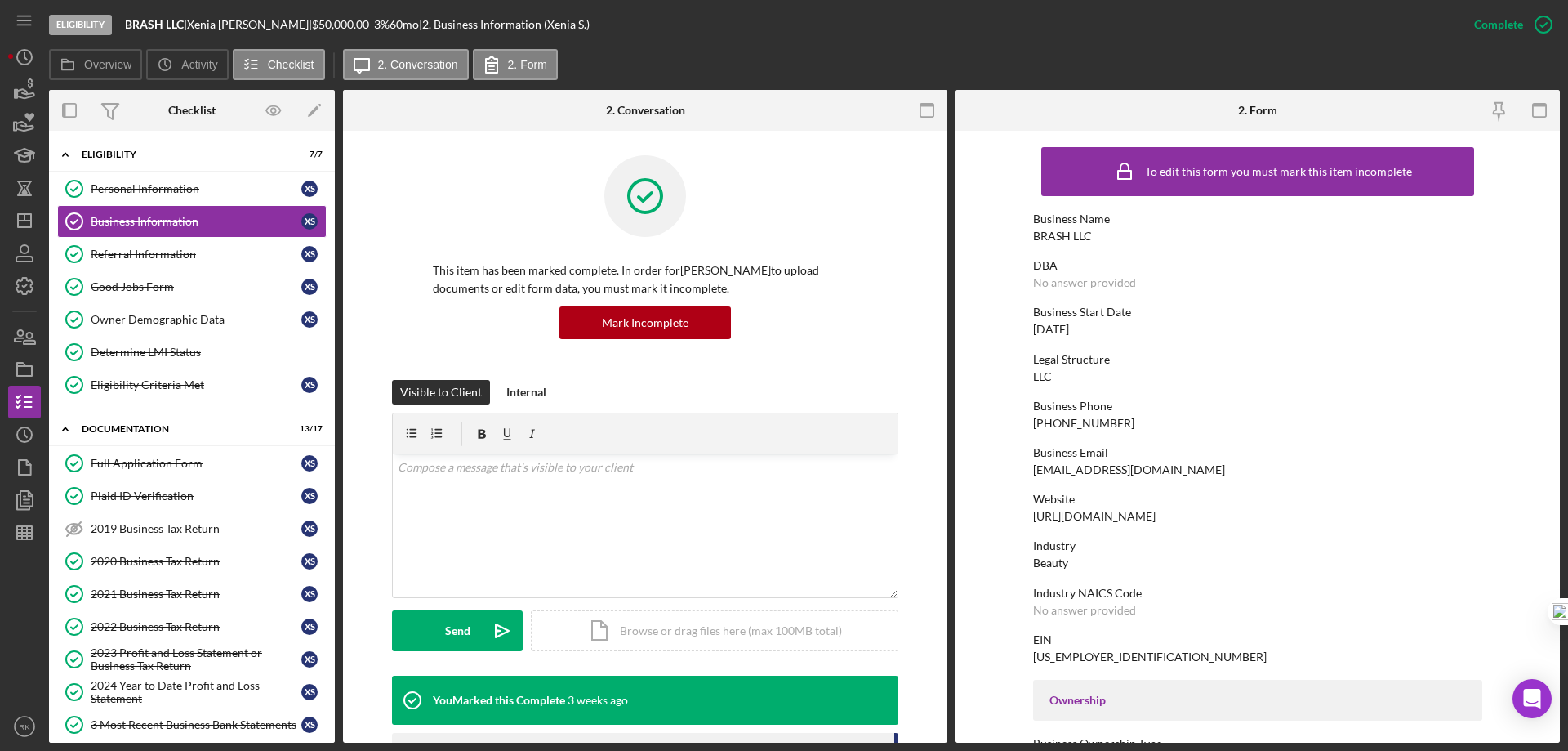
drag, startPoint x: 130, startPoint y: 466, endPoint x: 464, endPoint y: 430, distance: 335.9
click at [131, 466] on div "Full Application Form" at bounding box center [196, 463] width 211 height 13
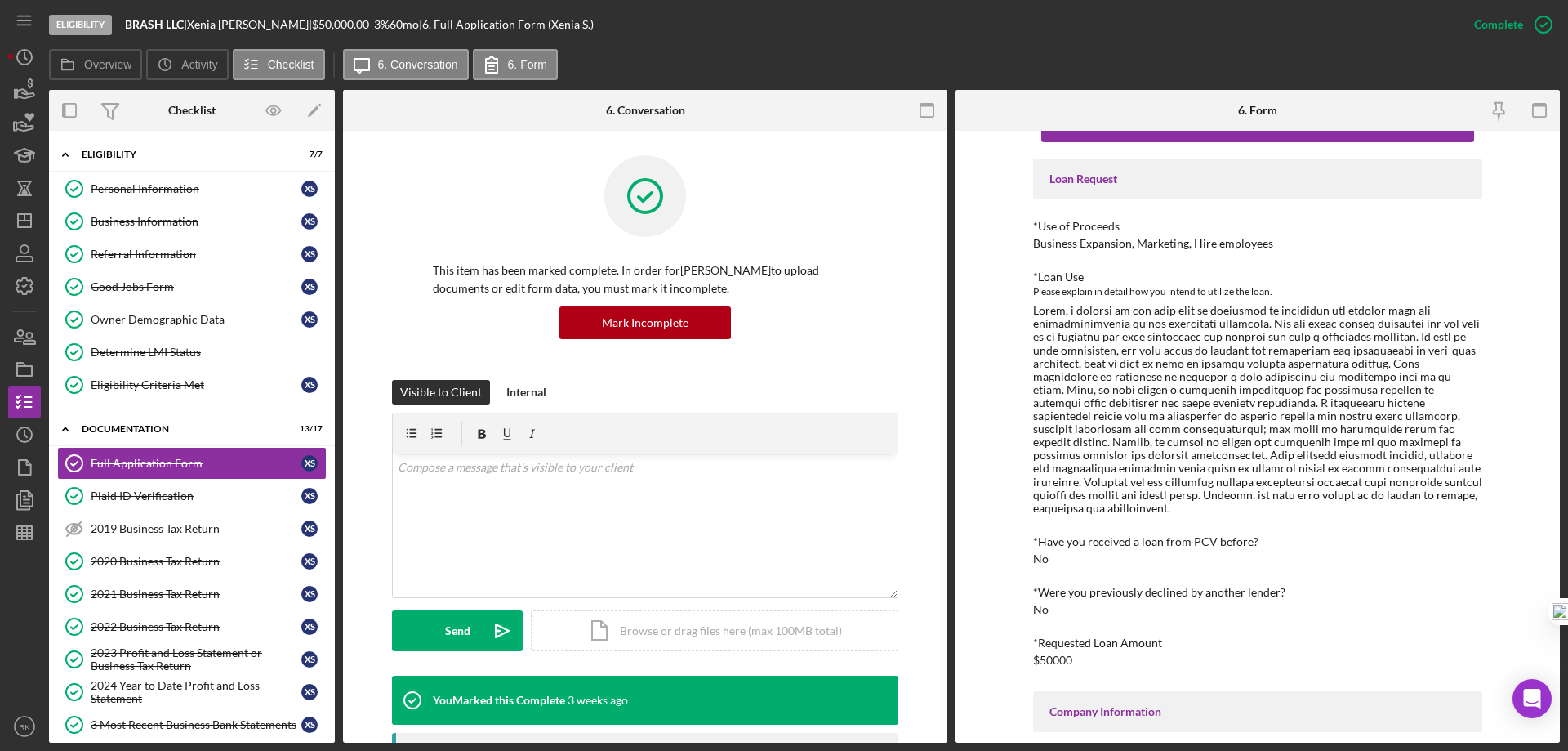
scroll to position [54, 0]
click at [133, 566] on div "2020 Business Tax Return" at bounding box center [196, 561] width 211 height 13
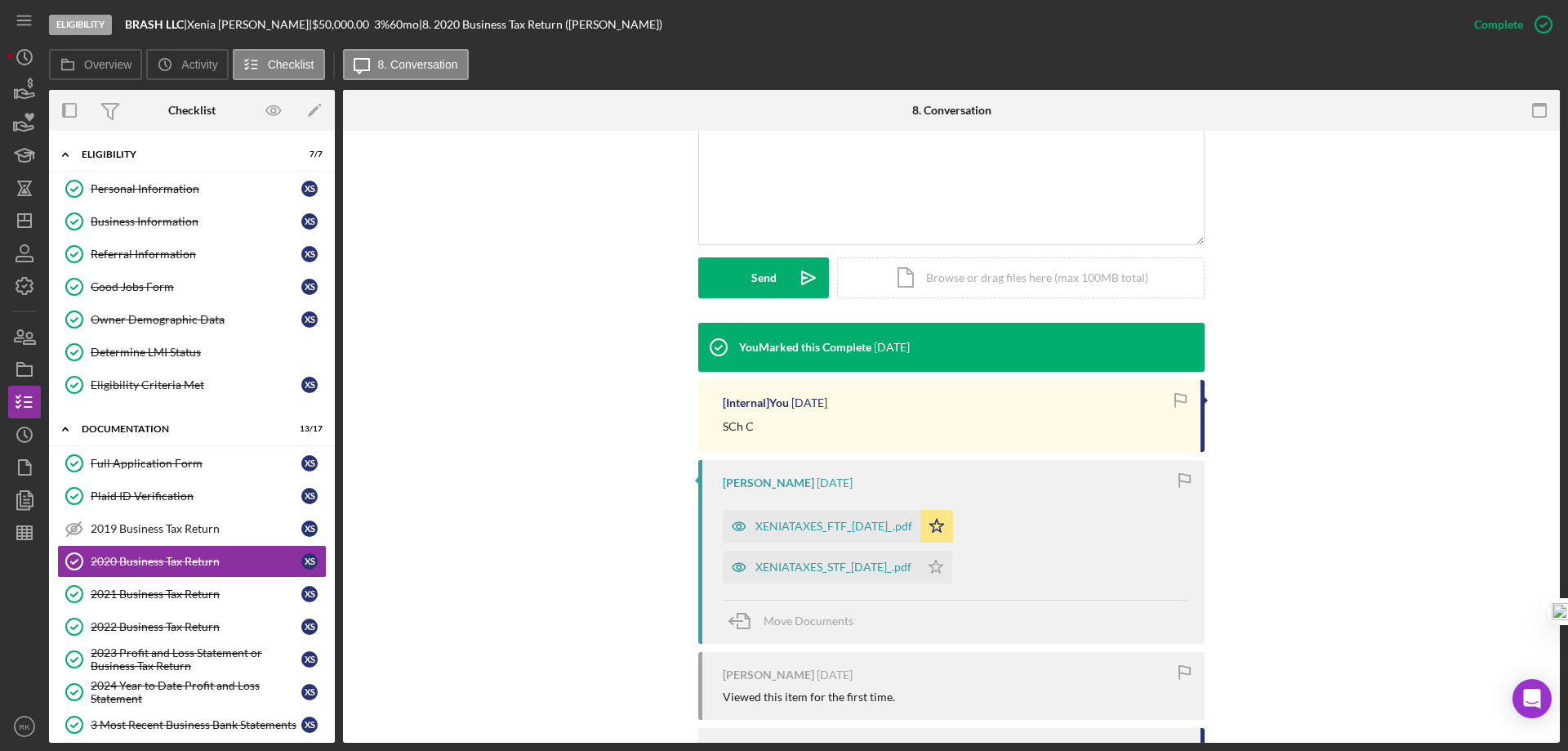
scroll to position [354, 0]
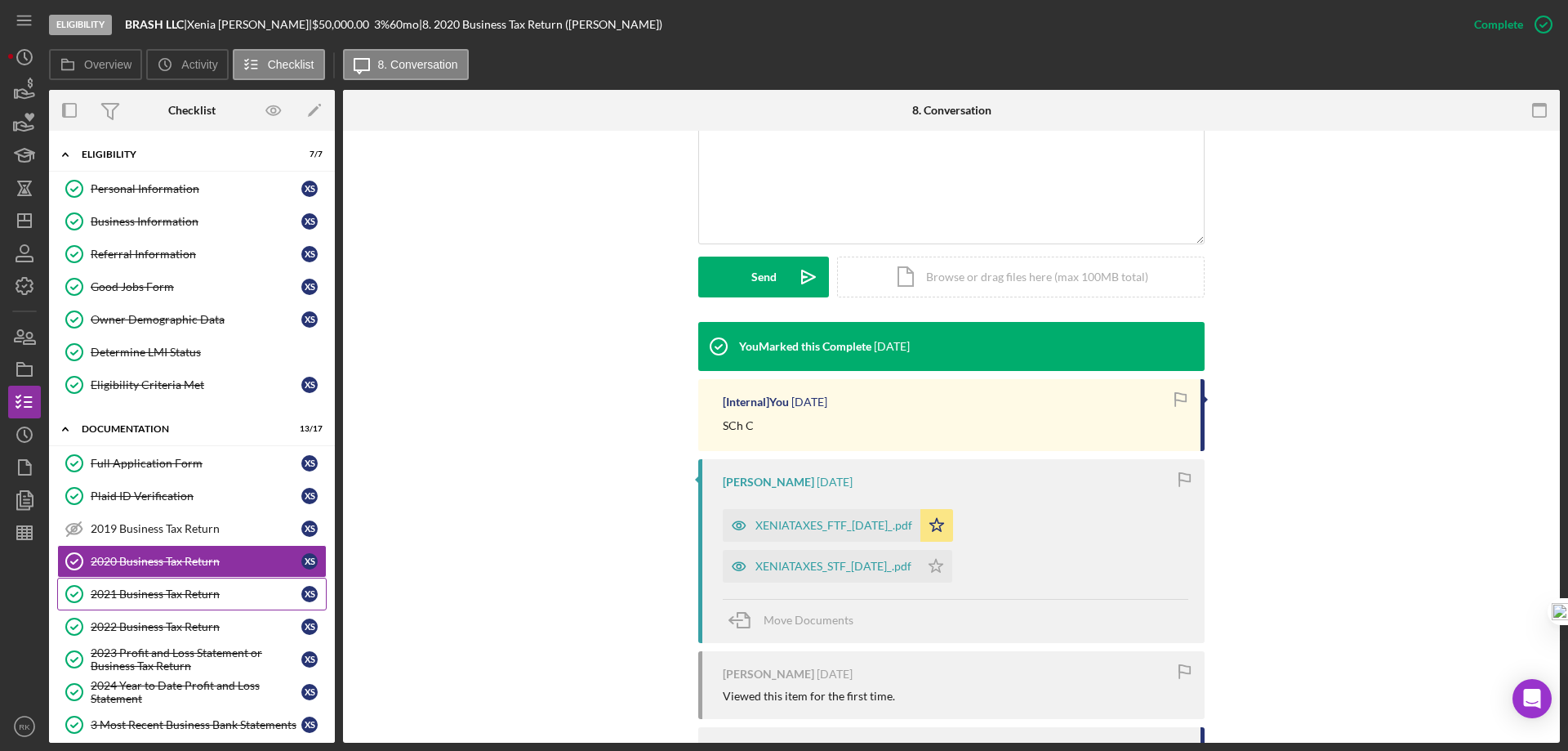
click at [150, 593] on div "2021 Business Tax Return" at bounding box center [196, 594] width 211 height 13
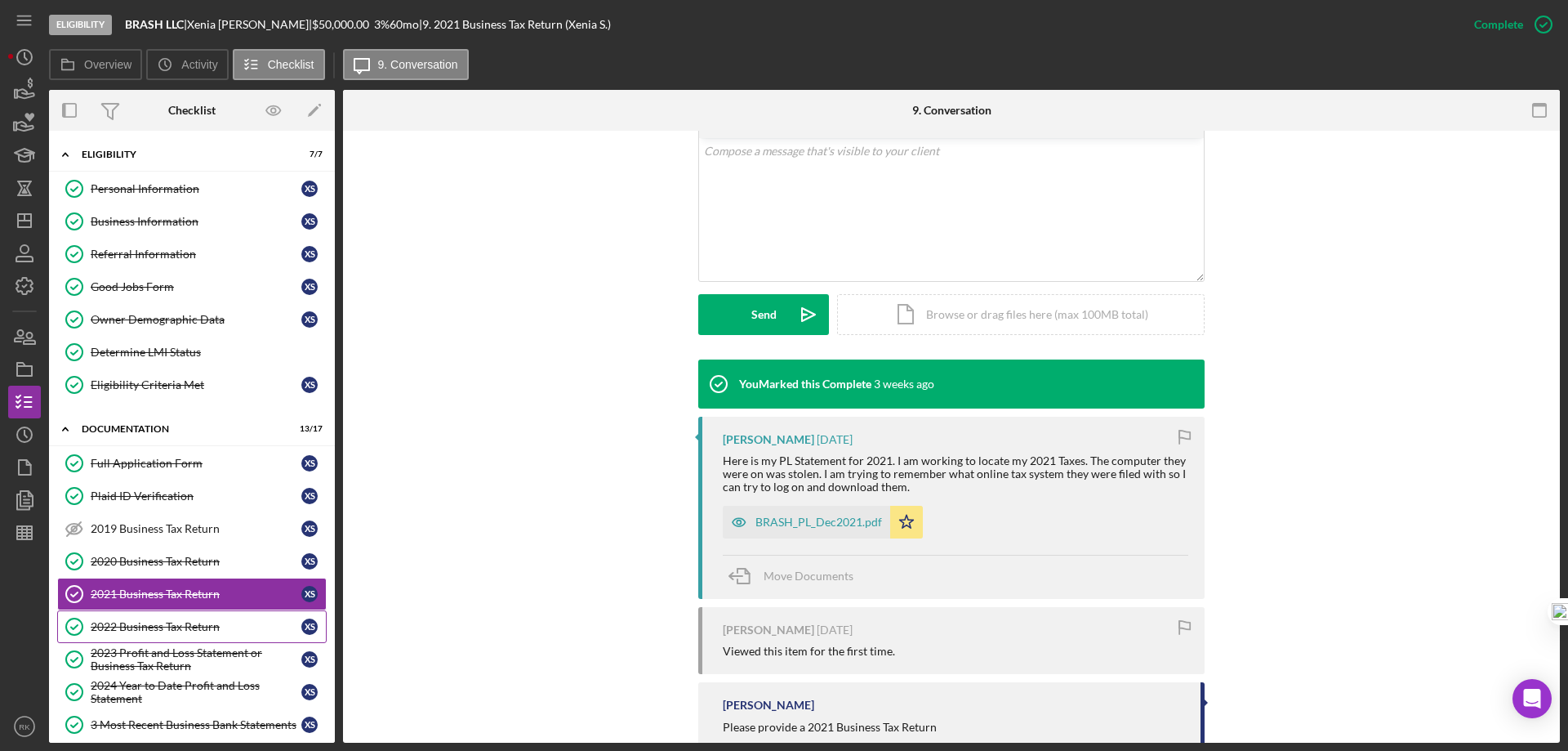
scroll to position [320, 0]
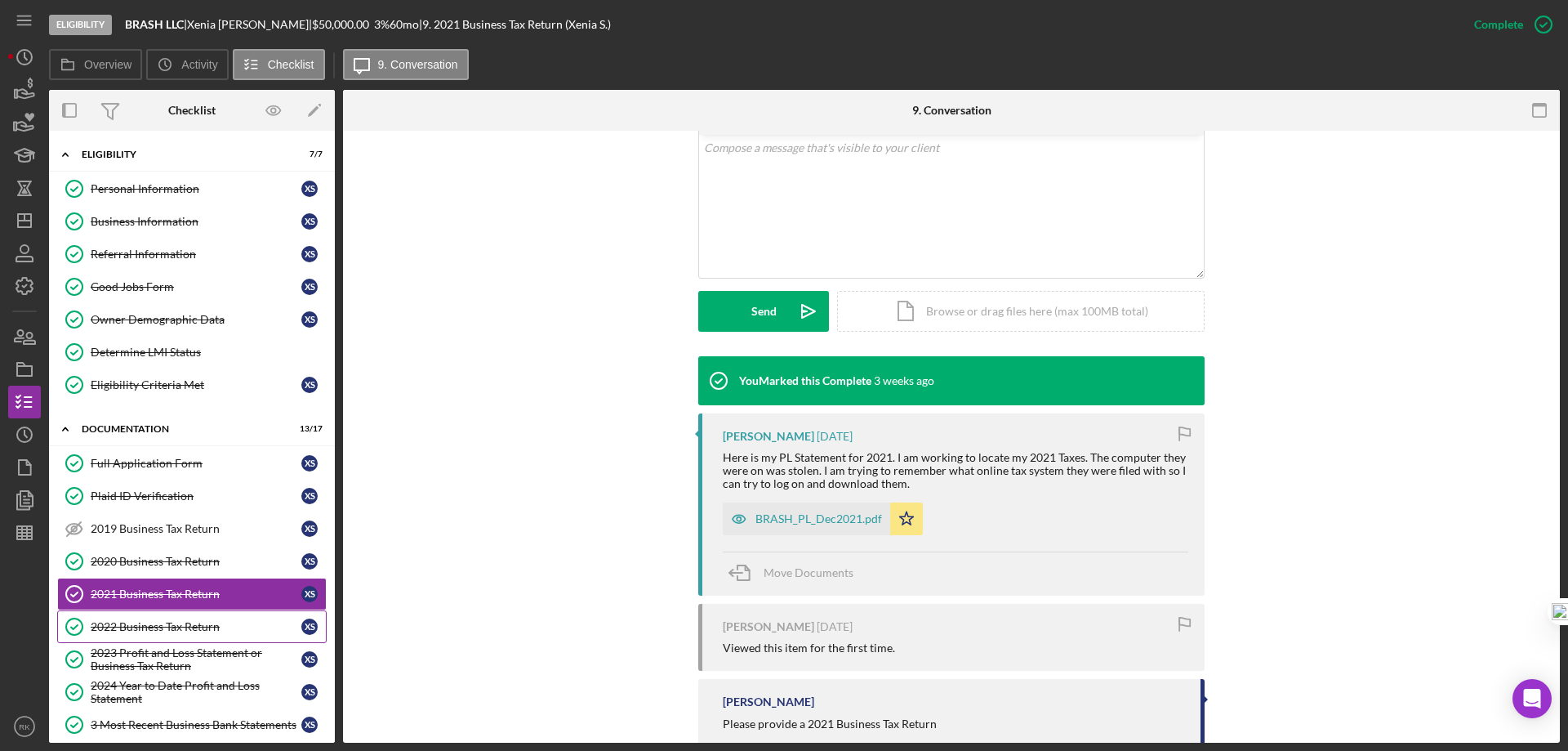
click at [223, 615] on link "2022 Business Tax Return 2022 Business Tax Return X S" at bounding box center [192, 627] width 270 height 33
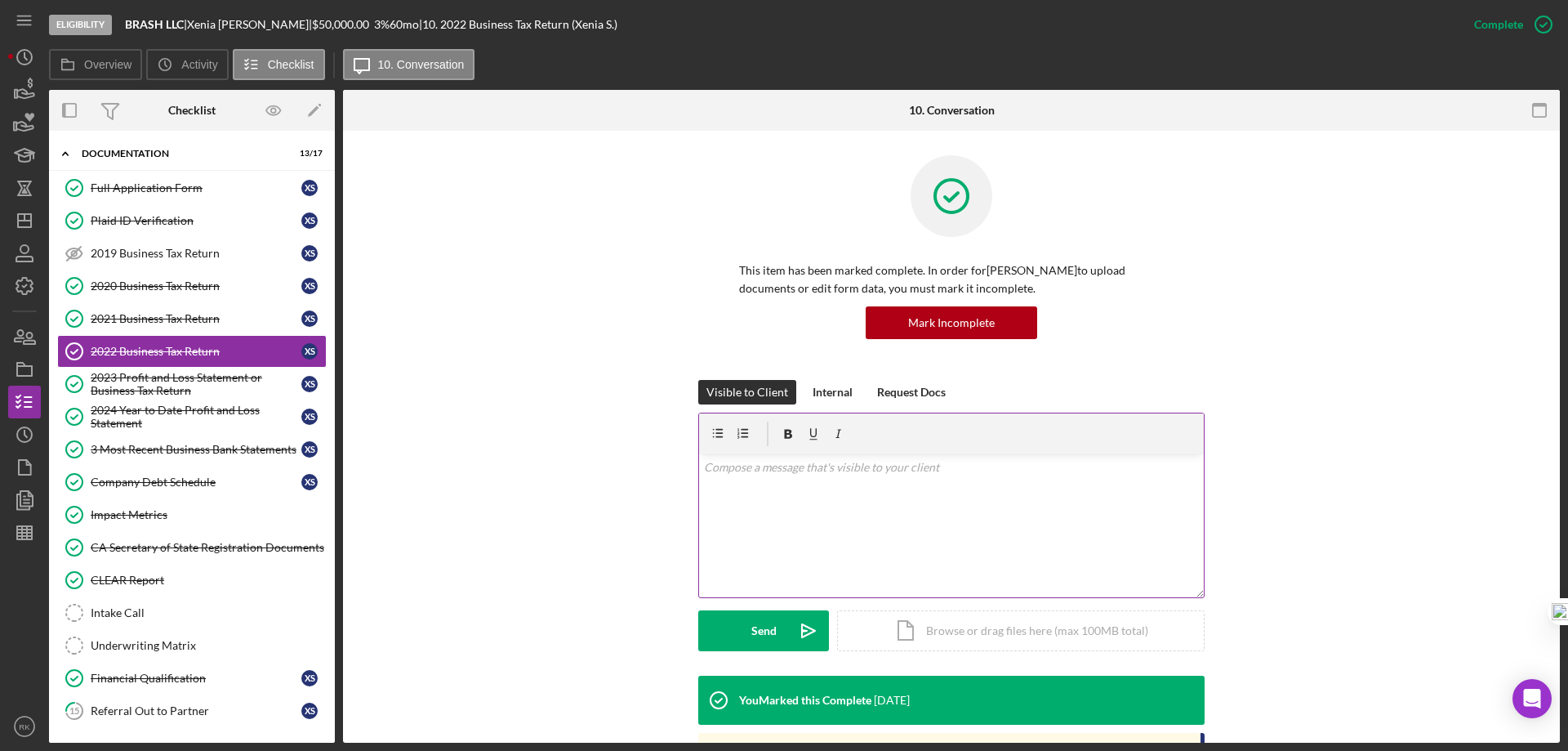
scroll to position [276, 0]
drag, startPoint x: 950, startPoint y: 456, endPoint x: 966, endPoint y: 469, distance: 20.6
click at [950, 456] on div "v Color teal Color pink Remove color Add row above Add row below Add column bef…" at bounding box center [950, 526] width 504 height 143
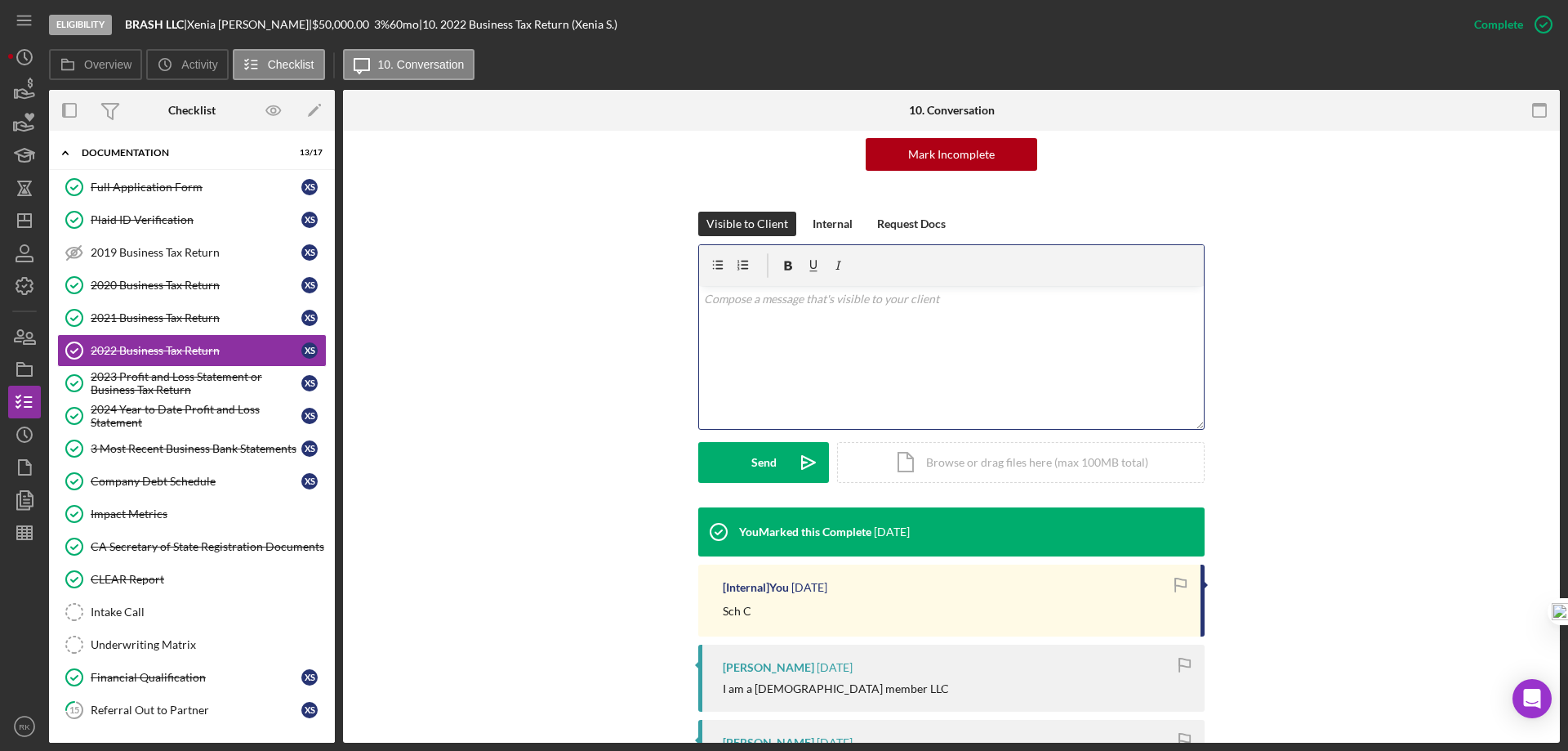
scroll to position [167, 0]
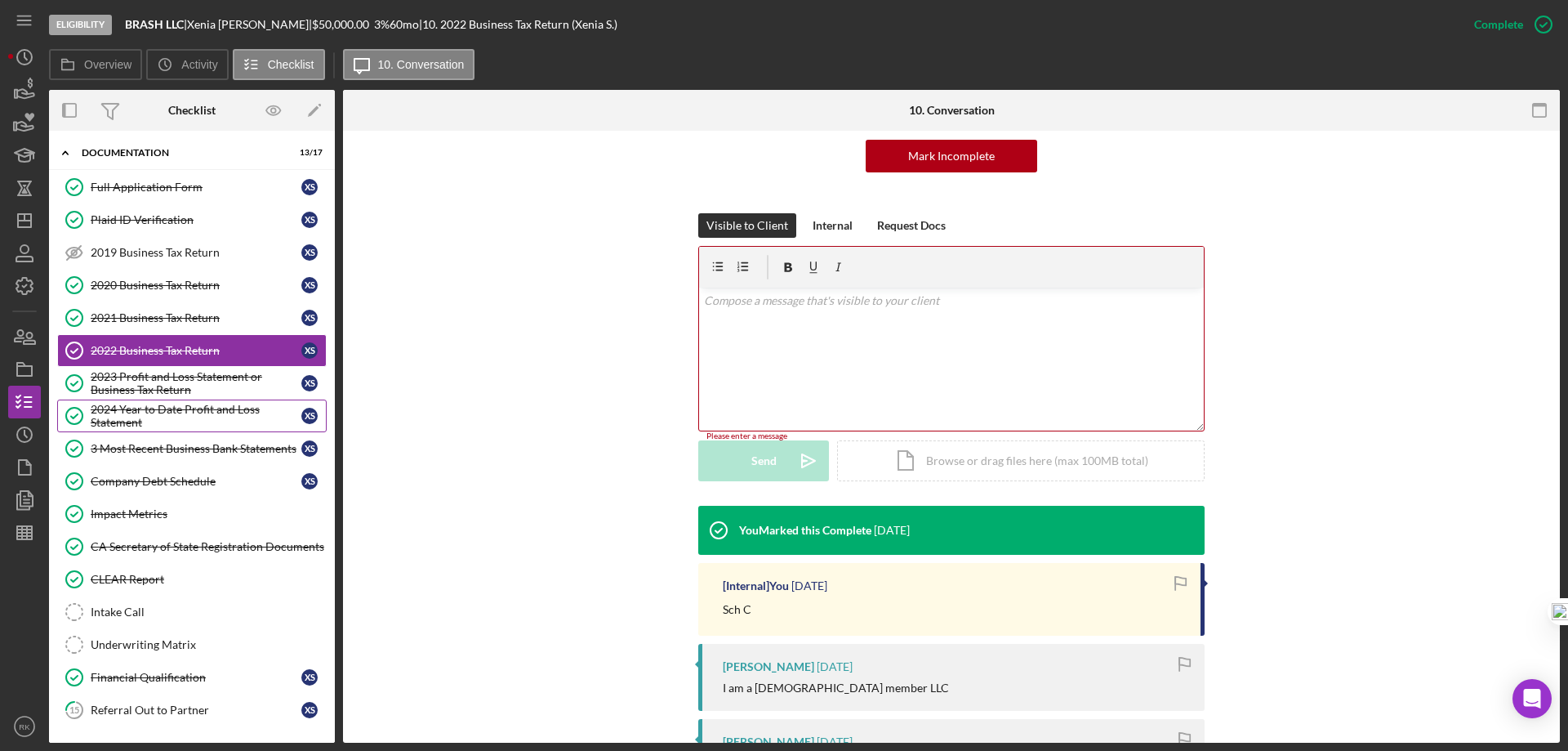
click at [147, 416] on div "2024 Year to Date Profit and Loss Statement" at bounding box center [196, 415] width 211 height 26
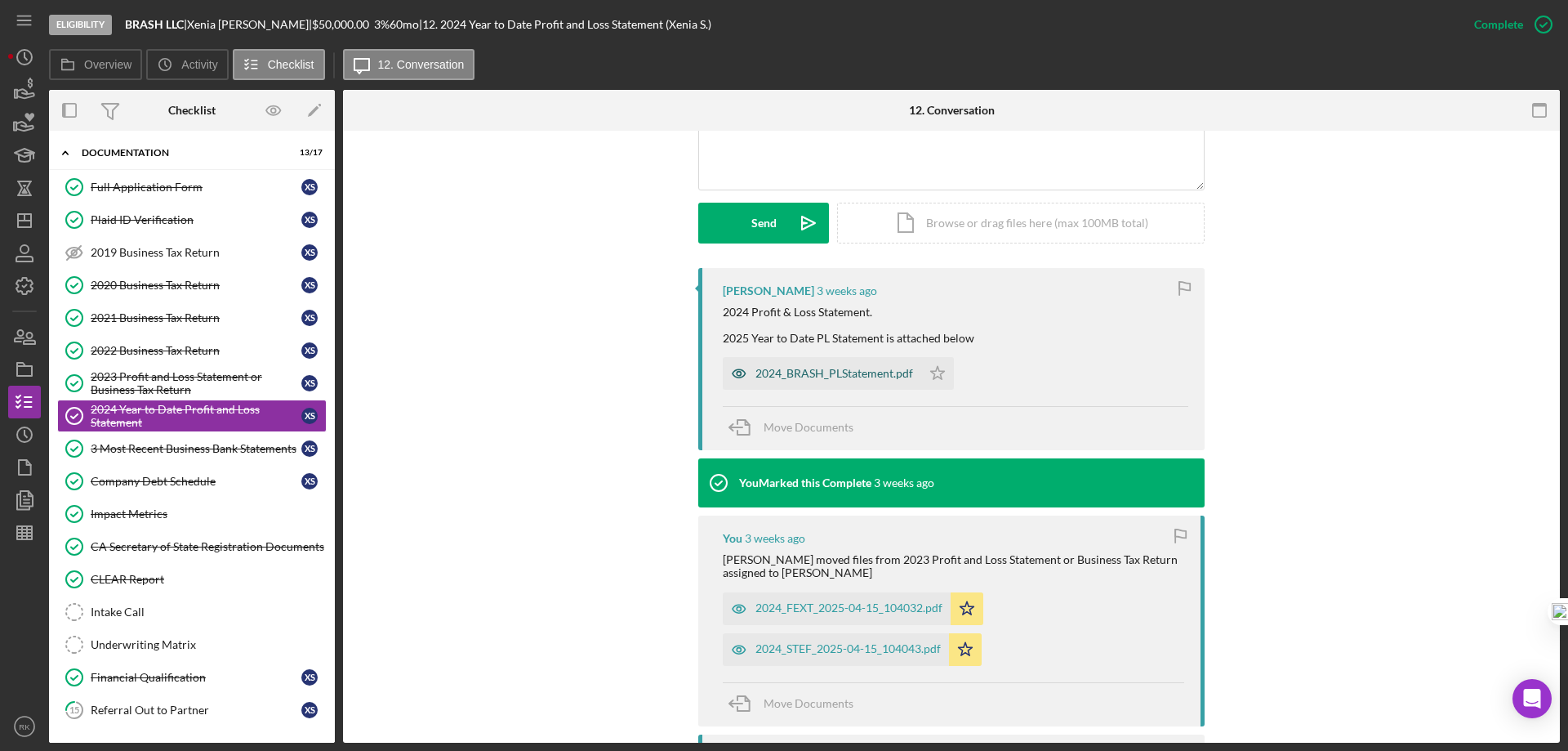
scroll to position [409, 0]
click at [836, 381] on div "2024_BRASH_PLStatement.pdf" at bounding box center [822, 372] width 198 height 33
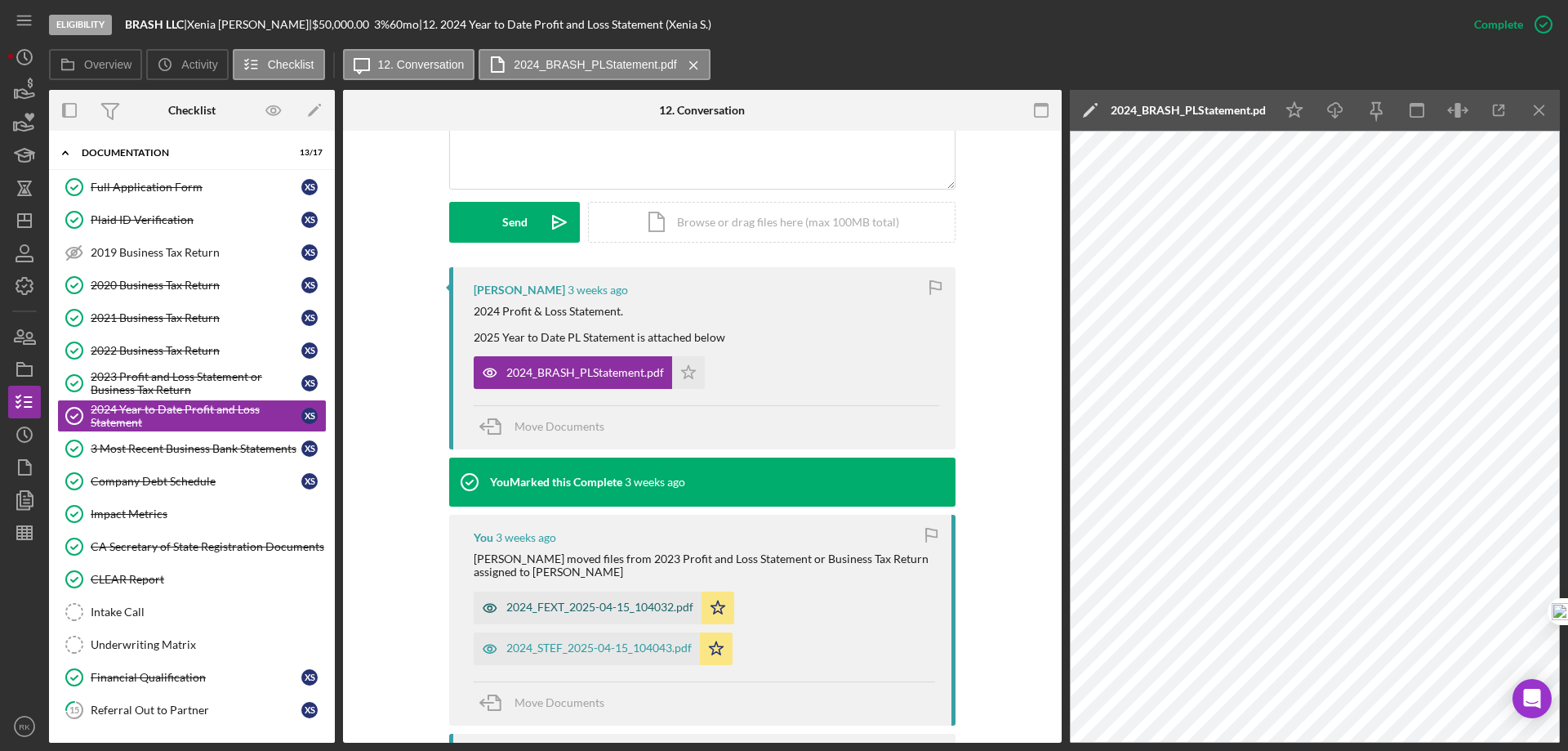
click at [555, 605] on div "2024_FEXT_2025-04-15_104032.pdf" at bounding box center [600, 607] width 187 height 13
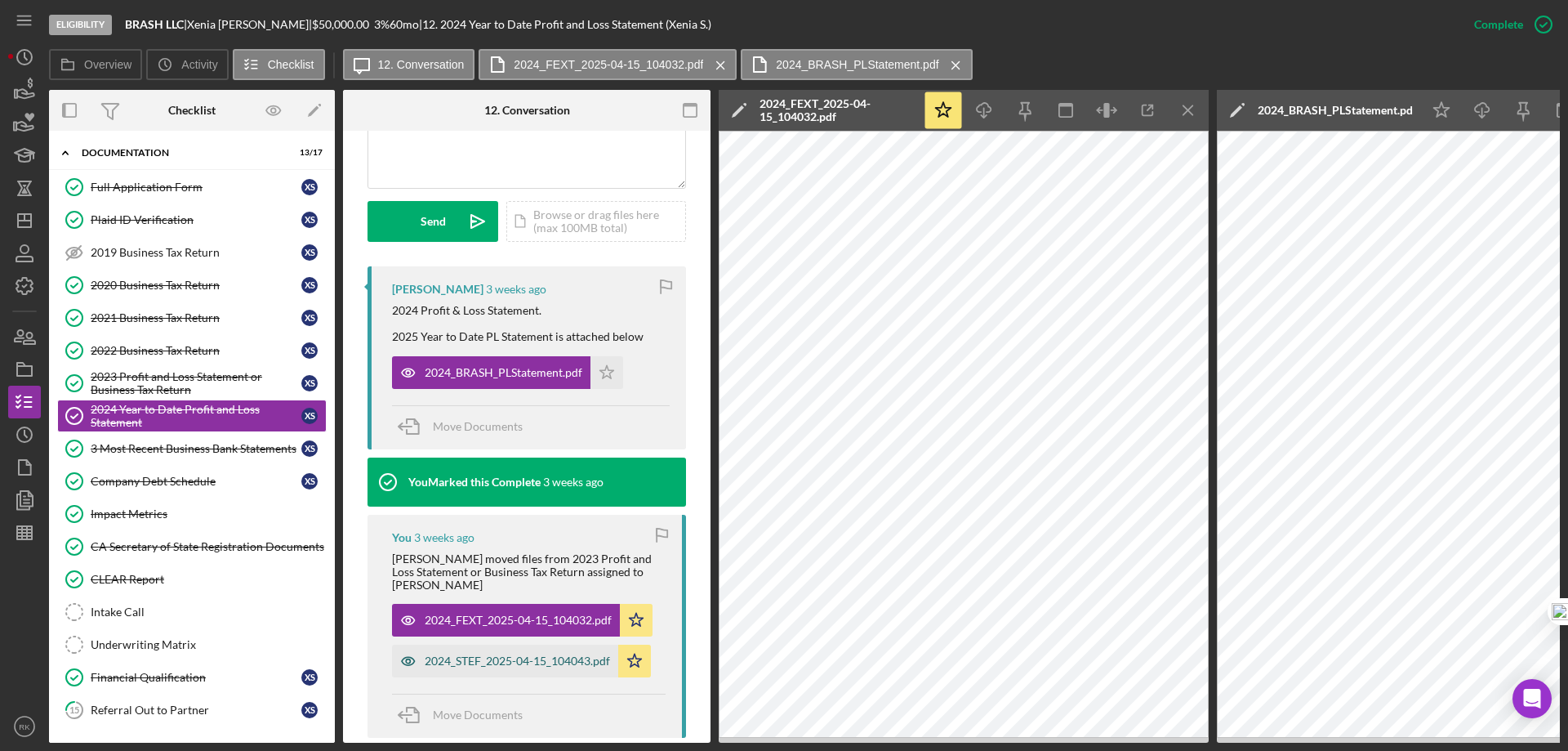
click at [515, 655] on div "2024_STEF_2025-04-15_104043.pdf" at bounding box center [518, 661] width 186 height 13
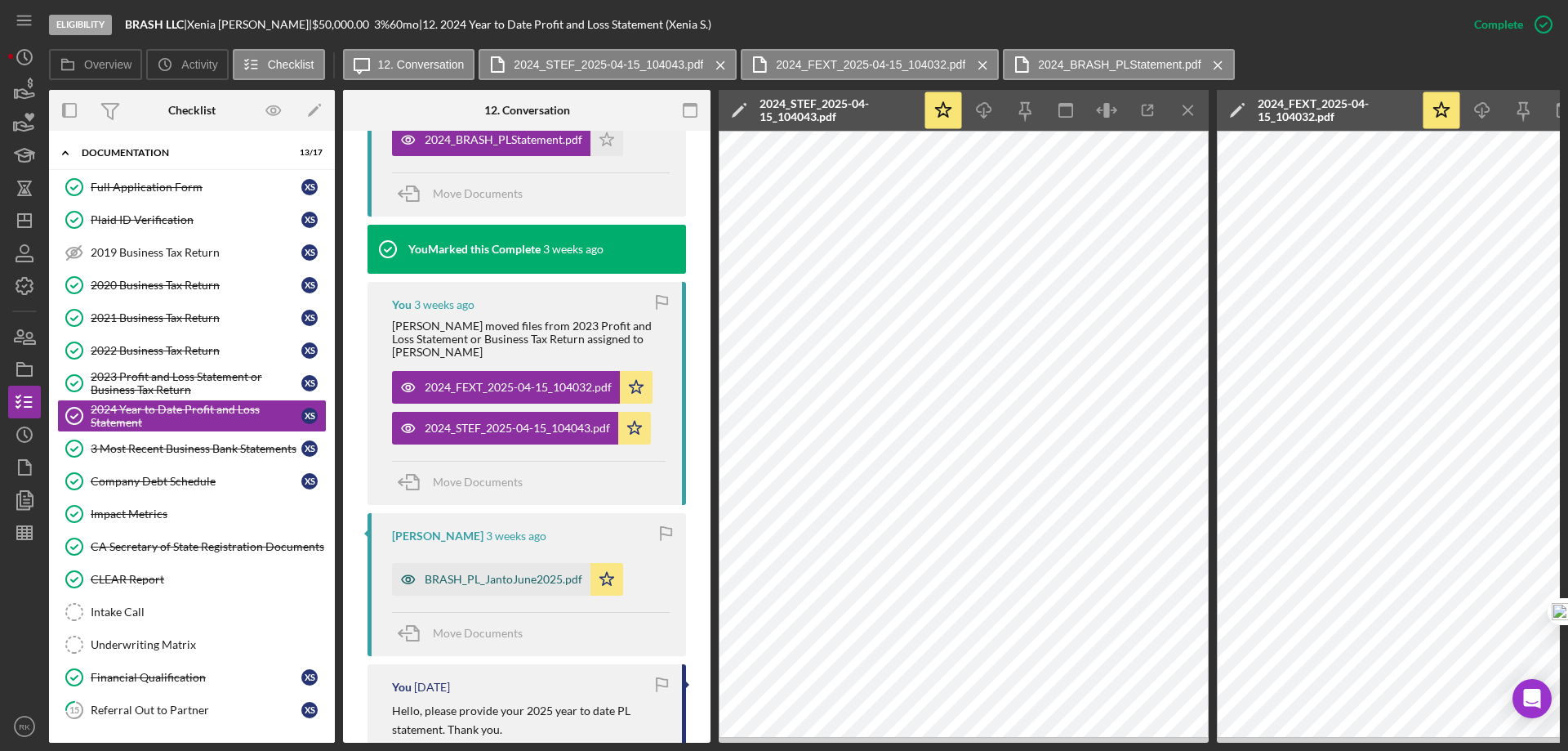
scroll to position [661, 0]
click at [491, 572] on div "BRASH_PL_JantoJune2025.pdf" at bounding box center [503, 579] width 158 height 13
